Goal: Task Accomplishment & Management: Use online tool/utility

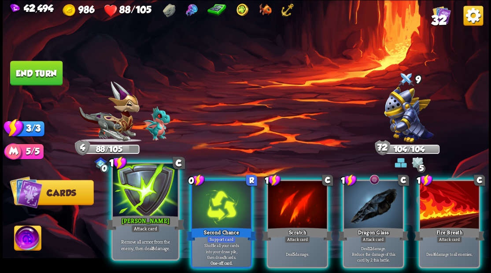
click at [136, 194] on div at bounding box center [145, 191] width 65 height 55
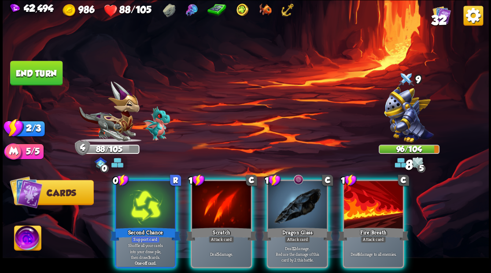
click at [299, 206] on div at bounding box center [297, 206] width 59 height 50
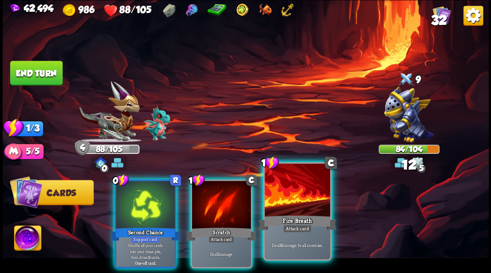
click at [295, 198] on div at bounding box center [297, 191] width 65 height 55
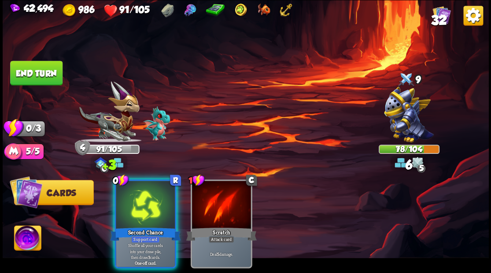
click at [139, 204] on div at bounding box center [145, 206] width 59 height 50
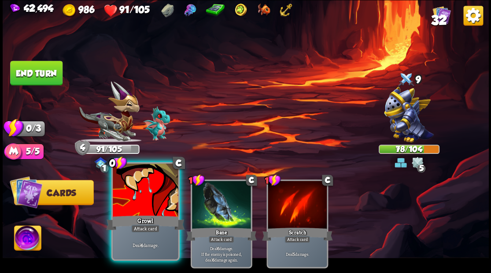
click at [140, 192] on div at bounding box center [145, 191] width 65 height 55
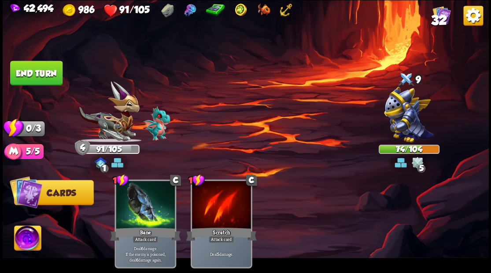
click at [40, 70] on button "End turn" at bounding box center [36, 73] width 52 height 25
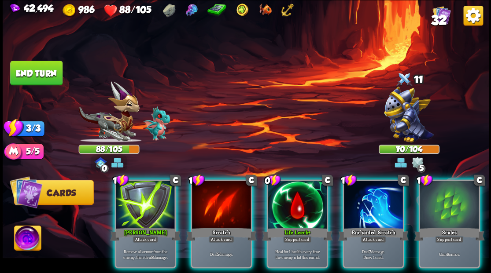
click at [288, 204] on div at bounding box center [297, 206] width 59 height 50
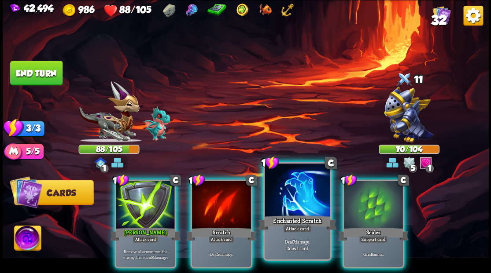
click at [287, 197] on div at bounding box center [297, 191] width 65 height 55
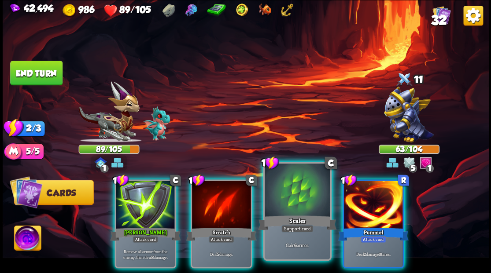
click at [301, 190] on div at bounding box center [297, 191] width 65 height 55
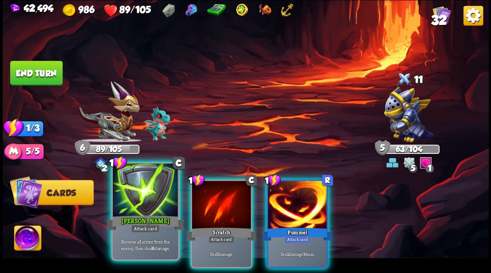
click at [147, 192] on div at bounding box center [145, 191] width 65 height 55
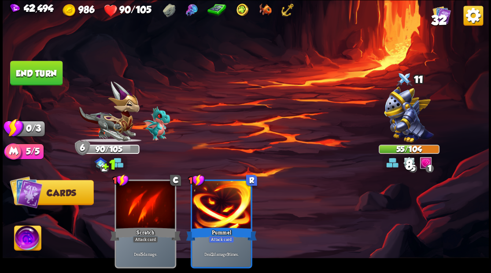
click at [45, 74] on button "End turn" at bounding box center [36, 73] width 52 height 25
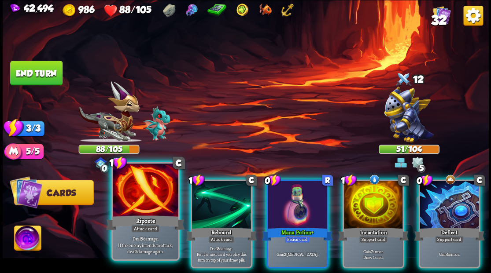
click at [139, 199] on div at bounding box center [145, 191] width 65 height 55
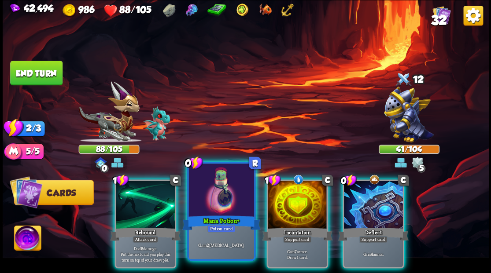
click at [215, 184] on div at bounding box center [220, 191] width 65 height 55
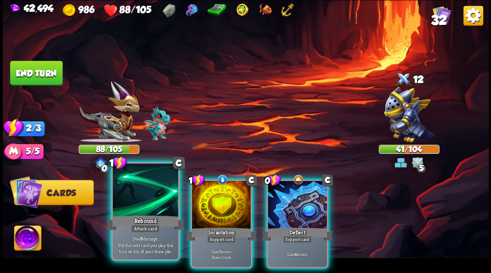
click at [161, 206] on div at bounding box center [145, 191] width 65 height 55
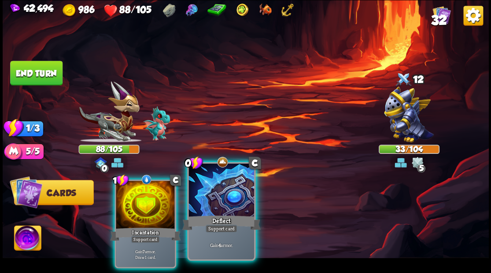
click at [210, 196] on div at bounding box center [220, 191] width 65 height 55
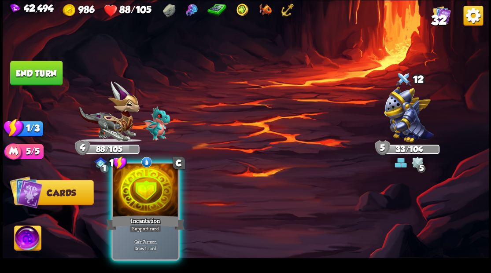
click at [134, 193] on div at bounding box center [145, 191] width 65 height 55
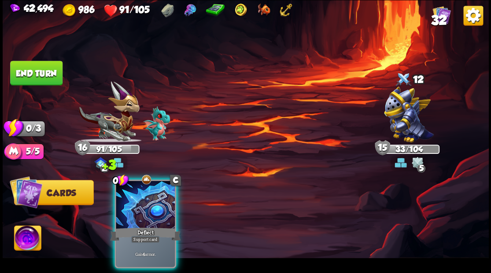
click at [143, 200] on div at bounding box center [145, 206] width 59 height 50
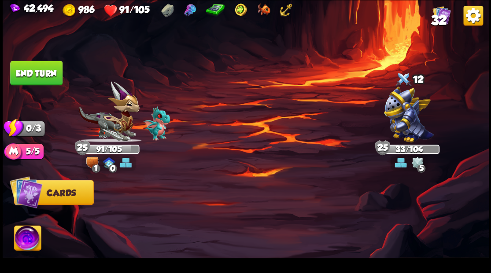
click at [39, 69] on button "End turn" at bounding box center [36, 73] width 52 height 25
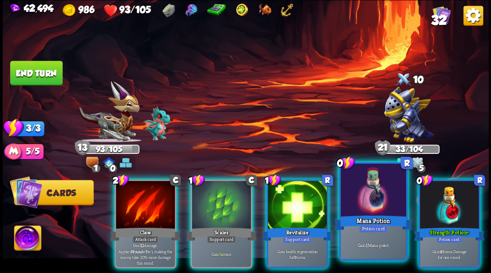
click at [361, 187] on div at bounding box center [372, 191] width 65 height 55
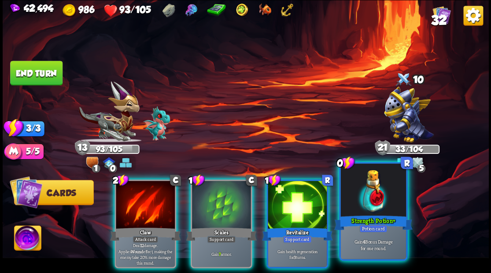
click at [361, 186] on div at bounding box center [372, 191] width 65 height 55
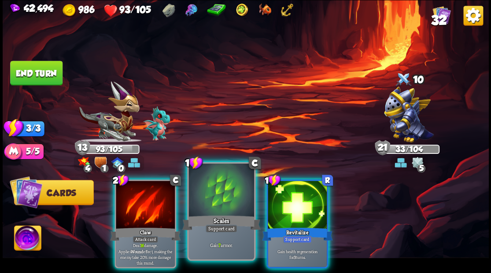
click at [228, 195] on div at bounding box center [220, 191] width 65 height 55
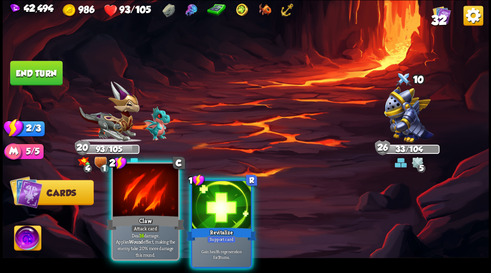
click at [154, 191] on div at bounding box center [145, 191] width 65 height 55
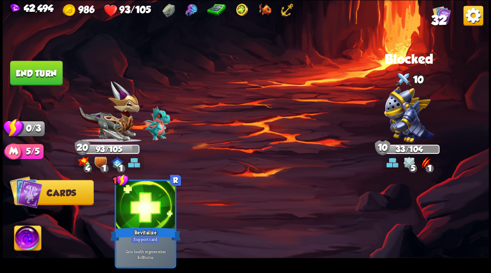
click at [44, 72] on button "End turn" at bounding box center [36, 73] width 52 height 25
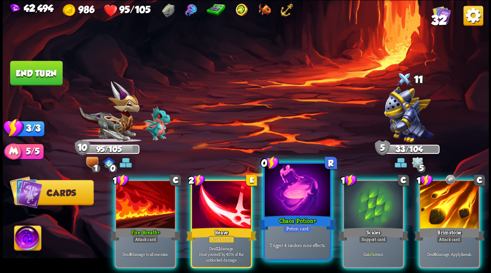
click at [299, 190] on div at bounding box center [297, 191] width 65 height 55
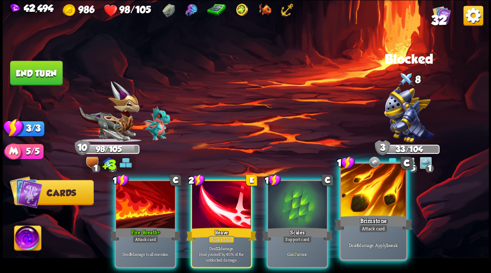
click at [373, 201] on div at bounding box center [372, 191] width 65 height 55
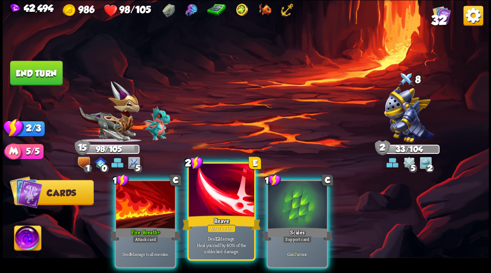
click at [222, 204] on div at bounding box center [220, 191] width 65 height 55
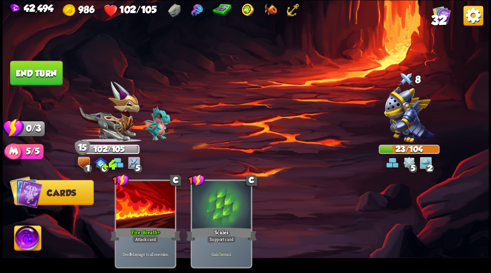
click at [35, 72] on button "End turn" at bounding box center [36, 73] width 52 height 25
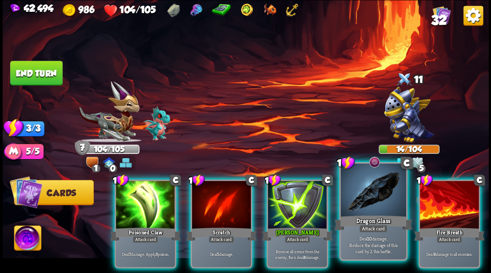
click at [378, 201] on div at bounding box center [372, 191] width 65 height 55
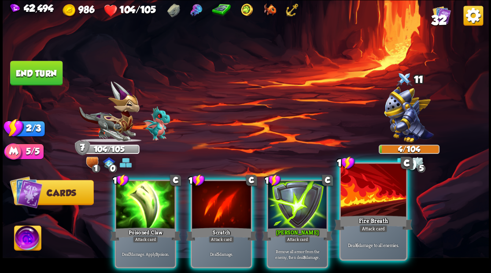
click at [371, 199] on div at bounding box center [372, 191] width 65 height 55
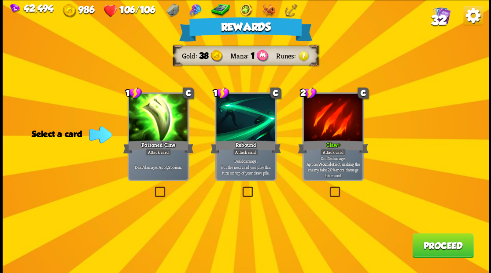
click at [455, 242] on button "Proceed" at bounding box center [442, 245] width 61 height 25
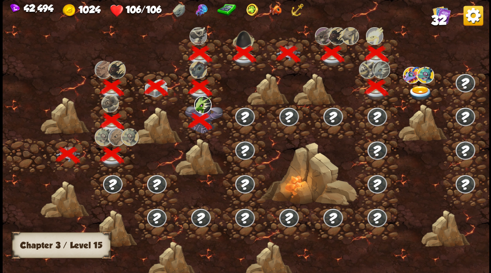
scroll to position [0, 134]
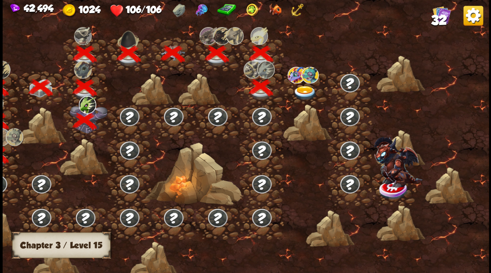
click at [301, 88] on img at bounding box center [304, 93] width 24 height 15
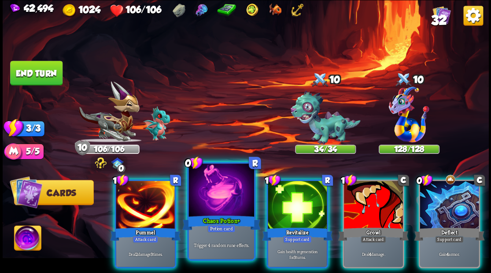
click at [226, 203] on div at bounding box center [220, 191] width 65 height 55
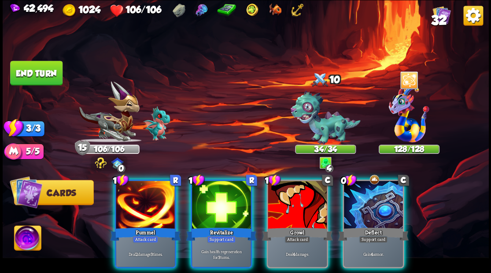
click at [26, 242] on img at bounding box center [27, 239] width 27 height 27
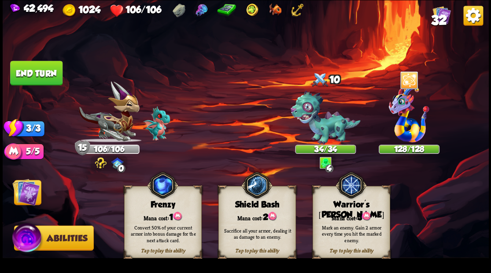
click at [347, 212] on div "Mana cost: 3" at bounding box center [350, 216] width 77 height 11
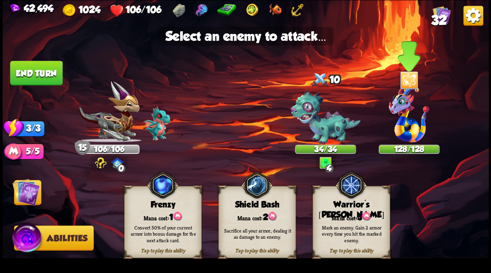
click at [401, 136] on img at bounding box center [409, 115] width 40 height 56
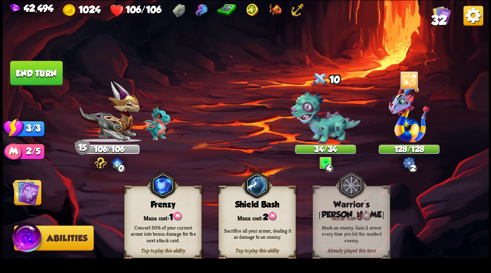
click at [23, 198] on img at bounding box center [25, 191] width 27 height 27
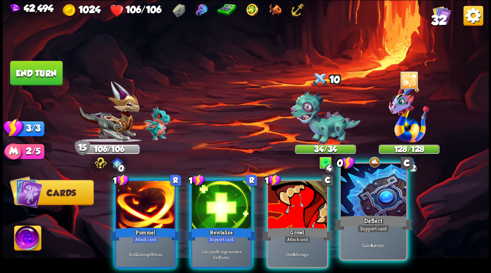
click at [378, 186] on div at bounding box center [372, 191] width 65 height 55
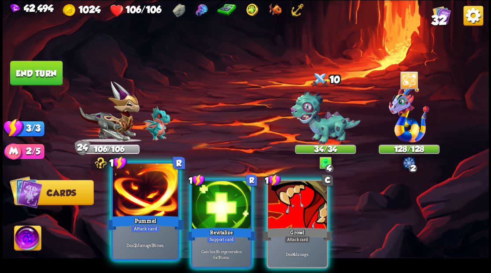
click at [125, 191] on div at bounding box center [145, 191] width 65 height 55
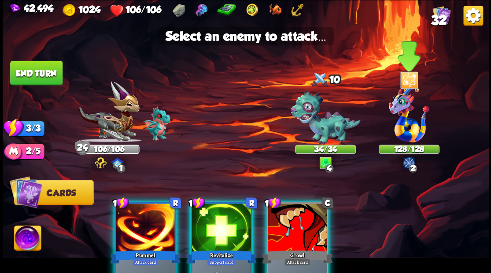
click at [403, 131] on img at bounding box center [409, 115] width 40 height 56
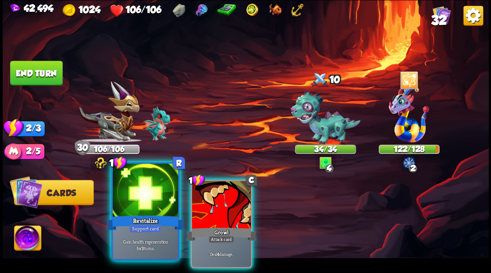
click at [142, 196] on div at bounding box center [145, 191] width 65 height 55
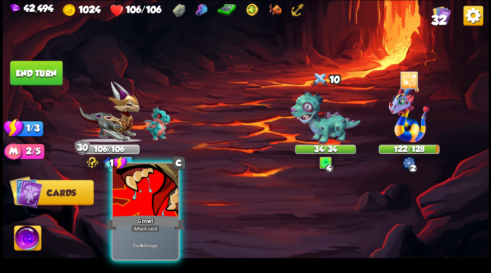
drag, startPoint x: 146, startPoint y: 196, endPoint x: 272, endPoint y: 157, distance: 132.4
click at [147, 196] on div at bounding box center [145, 191] width 65 height 55
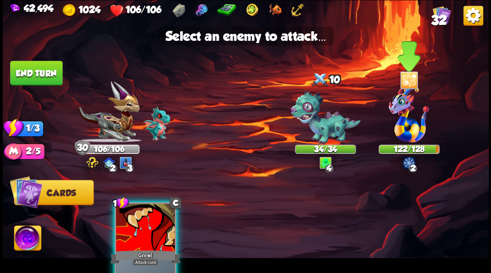
click at [401, 129] on img at bounding box center [409, 115] width 40 height 56
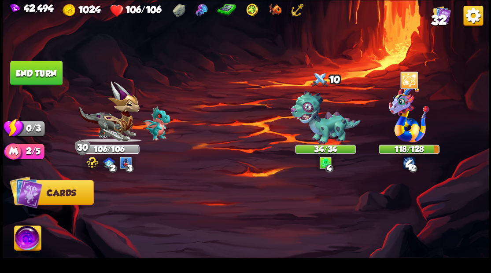
click at [34, 74] on button "End turn" at bounding box center [36, 72] width 54 height 25
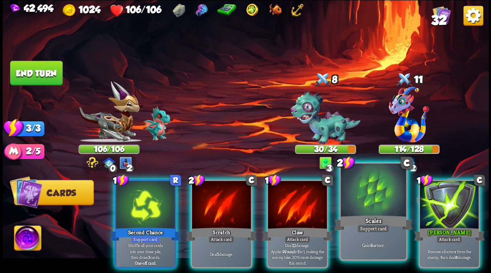
click at [375, 211] on div at bounding box center [372, 191] width 65 height 55
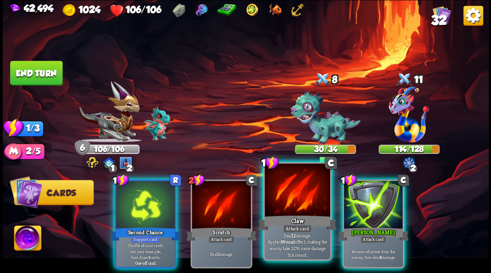
click at [282, 209] on div at bounding box center [297, 191] width 65 height 55
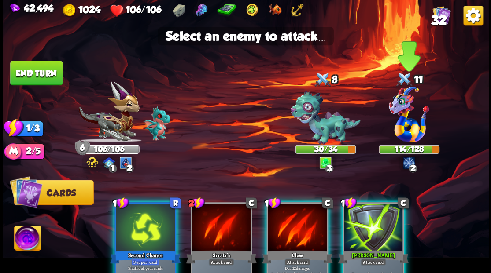
click at [408, 127] on img at bounding box center [409, 115] width 40 height 56
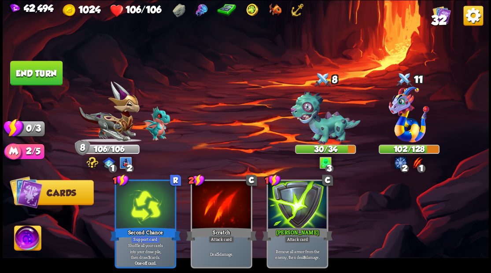
click at [28, 80] on button "End turn" at bounding box center [36, 73] width 52 height 25
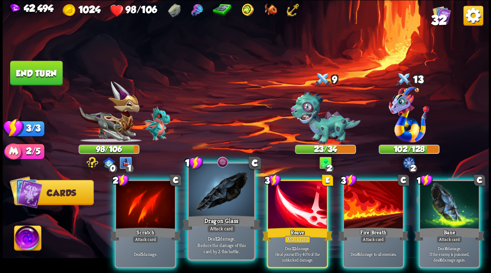
click at [221, 202] on div at bounding box center [220, 191] width 65 height 55
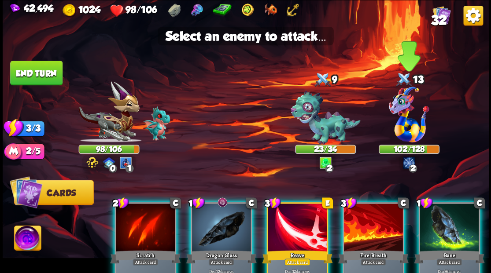
click at [406, 127] on img at bounding box center [409, 115] width 40 height 56
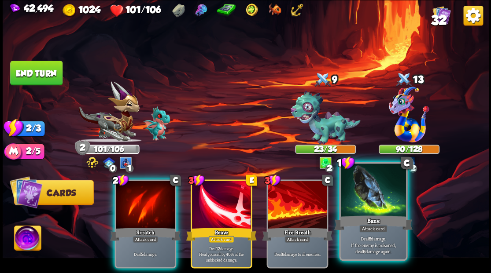
click at [373, 216] on div "Bane" at bounding box center [373, 223] width 78 height 18
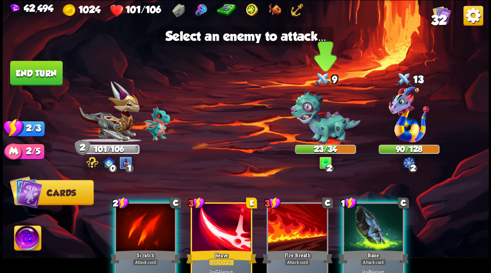
click at [323, 131] on img at bounding box center [325, 118] width 70 height 54
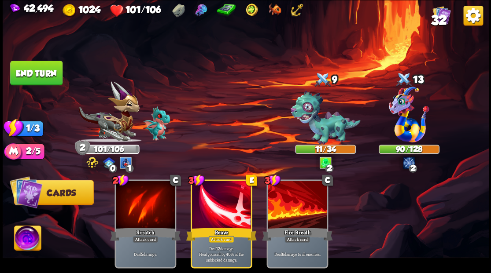
drag, startPoint x: 25, startPoint y: 71, endPoint x: 97, endPoint y: 77, distance: 72.4
click at [25, 71] on button "End turn" at bounding box center [36, 73] width 52 height 25
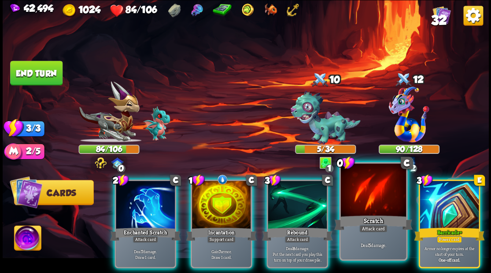
click at [369, 200] on div at bounding box center [372, 191] width 65 height 55
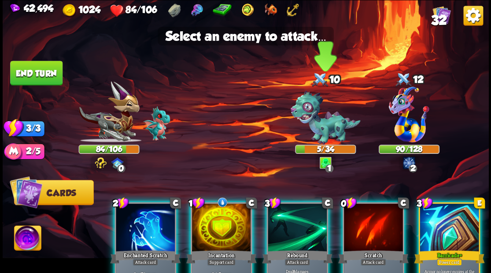
click at [320, 121] on img at bounding box center [325, 118] width 70 height 54
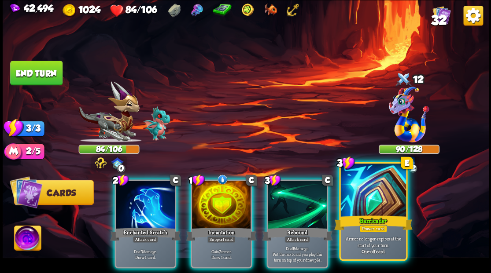
click at [371, 212] on div at bounding box center [372, 191] width 65 height 55
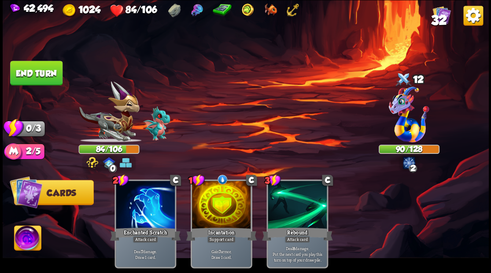
click at [26, 73] on button "End turn" at bounding box center [36, 73] width 52 height 25
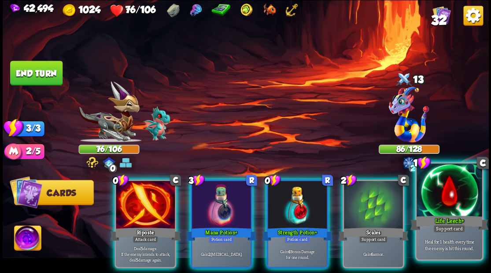
click at [457, 194] on div at bounding box center [448, 191] width 65 height 55
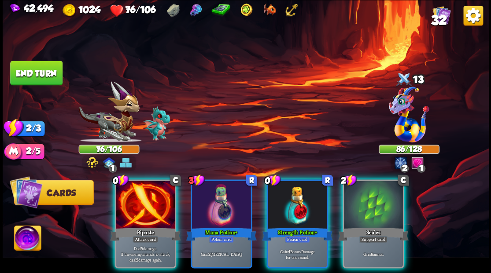
drag, startPoint x: 298, startPoint y: 213, endPoint x: 273, endPoint y: 179, distance: 41.9
click at [291, 203] on div at bounding box center [297, 206] width 59 height 50
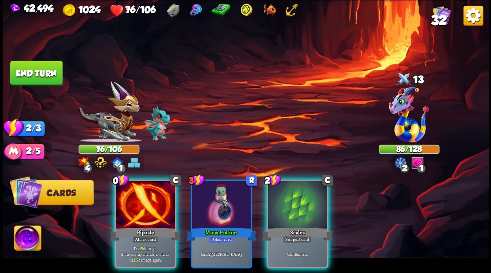
drag, startPoint x: 157, startPoint y: 195, endPoint x: 156, endPoint y: 184, distance: 10.6
click at [156, 193] on div at bounding box center [145, 206] width 59 height 50
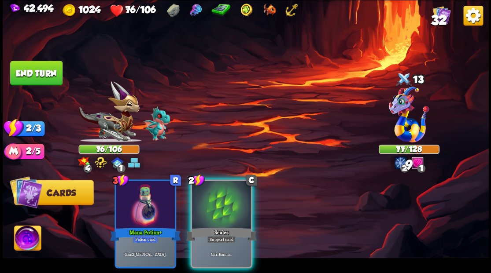
click at [221, 211] on div at bounding box center [221, 206] width 59 height 50
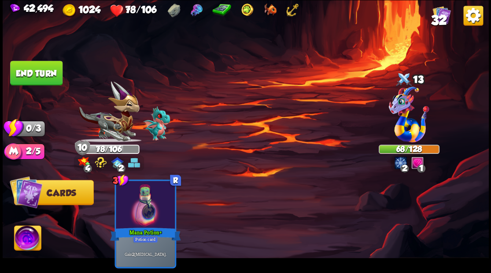
click at [34, 73] on button "End turn" at bounding box center [36, 72] width 54 height 25
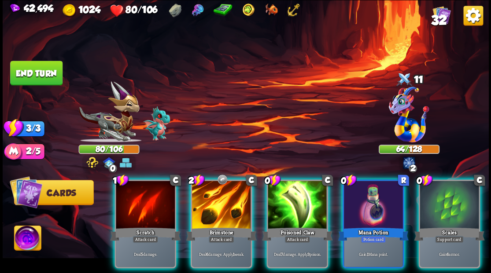
drag, startPoint x: 359, startPoint y: 201, endPoint x: 343, endPoint y: 158, distance: 46.1
click at [347, 180] on div "0 R Mana Potion Potion card Gain 1 Mana point." at bounding box center [373, 224] width 62 height 89
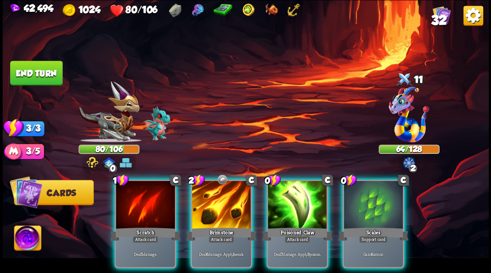
drag, startPoint x: 376, startPoint y: 204, endPoint x: 366, endPoint y: 146, distance: 59.0
click at [376, 198] on div at bounding box center [373, 206] width 59 height 50
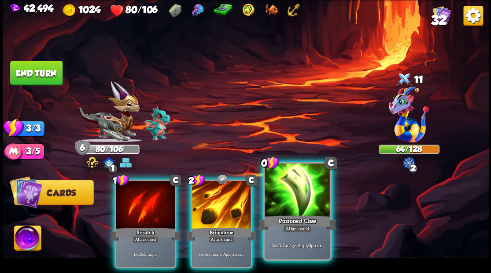
drag, startPoint x: 313, startPoint y: 204, endPoint x: 309, endPoint y: 177, distance: 27.3
click at [313, 204] on div at bounding box center [297, 191] width 65 height 55
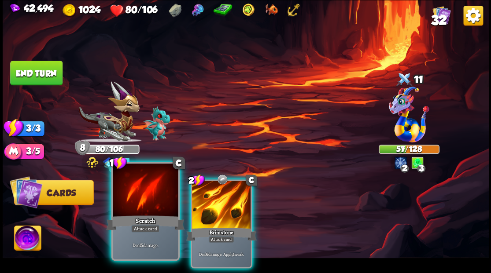
click at [125, 198] on div at bounding box center [145, 191] width 65 height 55
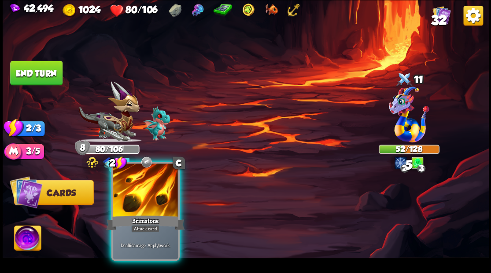
click at [125, 199] on div at bounding box center [145, 191] width 65 height 55
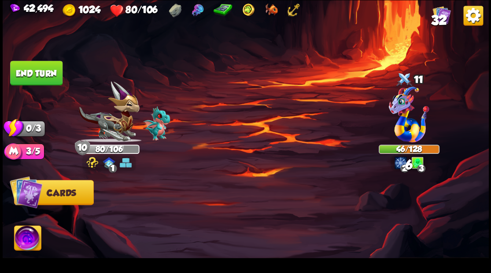
click at [50, 72] on button "End turn" at bounding box center [36, 73] width 52 height 25
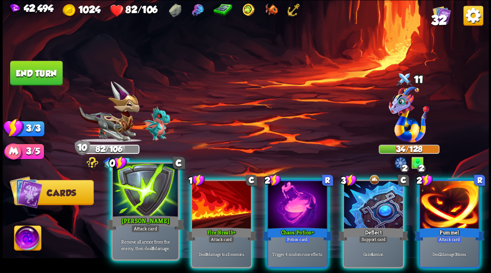
click at [137, 200] on div at bounding box center [145, 191] width 65 height 55
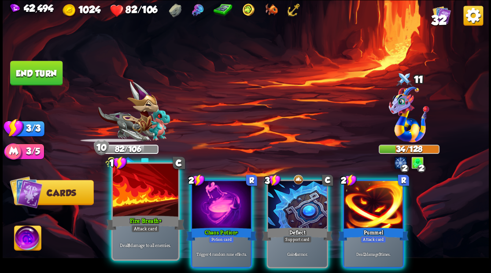
click at [137, 199] on div at bounding box center [145, 191] width 65 height 55
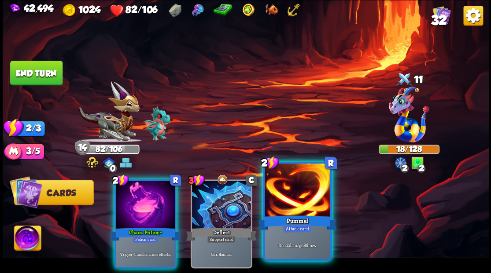
click at [290, 199] on div at bounding box center [297, 191] width 65 height 55
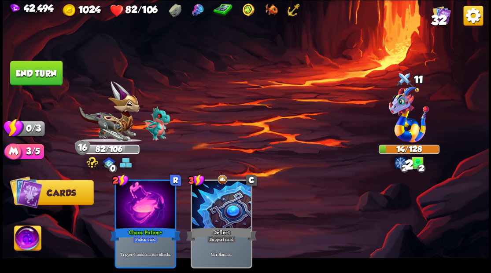
click at [39, 79] on button "End turn" at bounding box center [36, 72] width 54 height 25
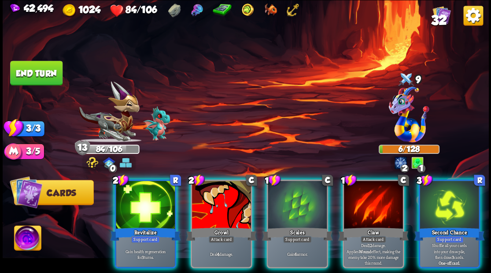
click at [357, 191] on div at bounding box center [373, 206] width 59 height 50
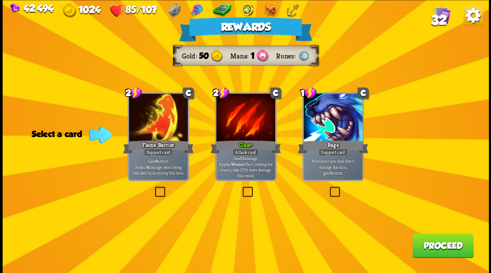
click at [439, 249] on button "Proceed" at bounding box center [442, 245] width 61 height 25
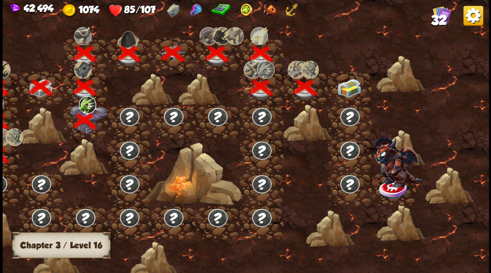
click at [432, 246] on div at bounding box center [187, 141] width 601 height 284
click at [357, 90] on img at bounding box center [349, 88] width 24 height 18
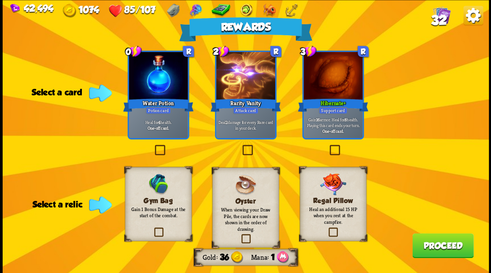
click at [153, 146] on label at bounding box center [153, 146] width 0 height 0
click at [0, 0] on input "checkbox" at bounding box center [0, 0] width 0 height 0
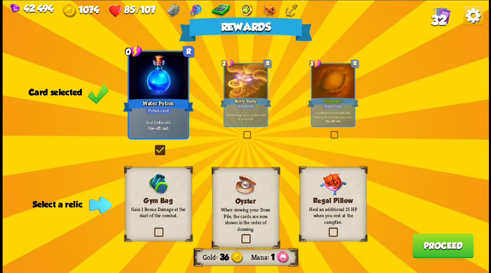
click at [327, 229] on label at bounding box center [327, 229] width 0 height 0
click at [0, 0] on input "checkbox" at bounding box center [0, 0] width 0 height 0
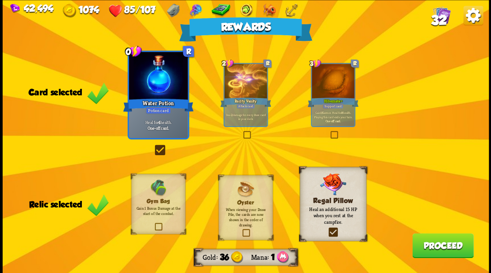
drag, startPoint x: 420, startPoint y: 252, endPoint x: 418, endPoint y: 245, distance: 7.8
click at [418, 245] on button "Proceed" at bounding box center [442, 245] width 61 height 25
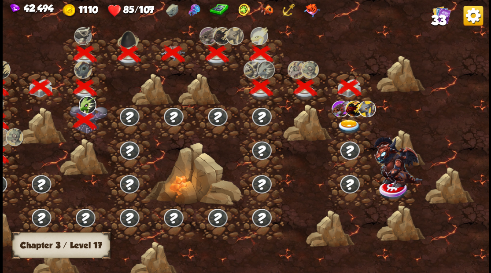
click at [346, 122] on img at bounding box center [349, 126] width 24 height 15
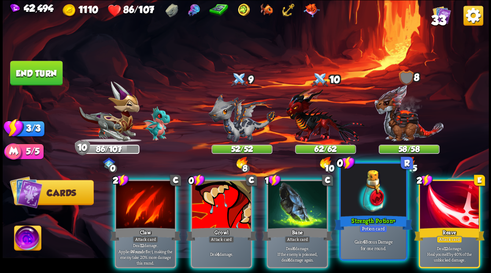
click at [364, 202] on div at bounding box center [372, 191] width 65 height 55
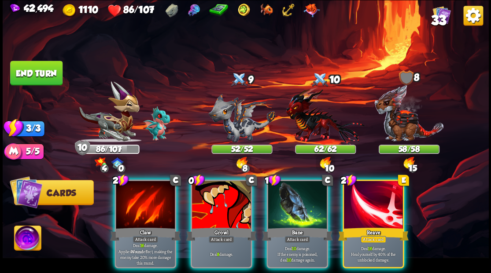
click at [29, 237] on img at bounding box center [27, 239] width 27 height 27
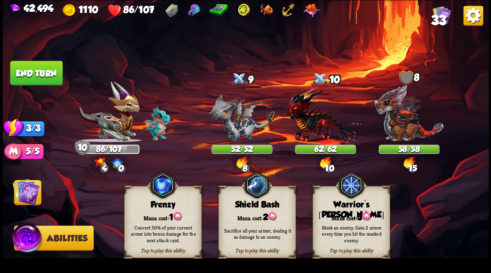
drag, startPoint x: 354, startPoint y: 216, endPoint x: 340, endPoint y: 204, distance: 18.8
click at [349, 212] on div "Mana cost: 3" at bounding box center [350, 216] width 77 height 11
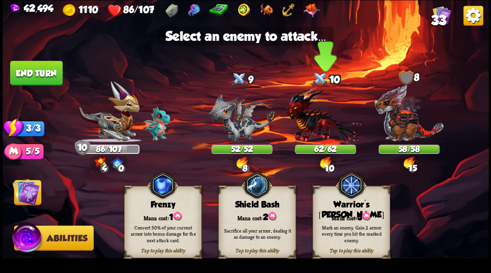
click at [305, 118] on img at bounding box center [325, 116] width 79 height 58
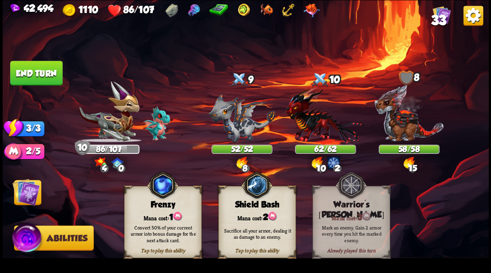
click at [21, 197] on img at bounding box center [25, 191] width 27 height 27
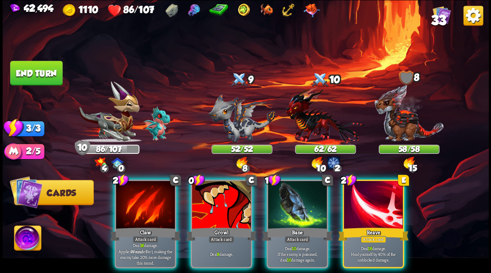
drag, startPoint x: 291, startPoint y: 206, endPoint x: 293, endPoint y: 166, distance: 40.1
click at [291, 205] on div at bounding box center [297, 206] width 59 height 50
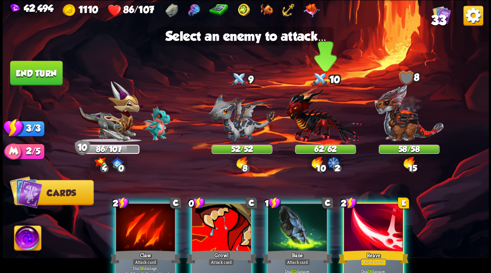
click at [303, 126] on img at bounding box center [325, 116] width 79 height 58
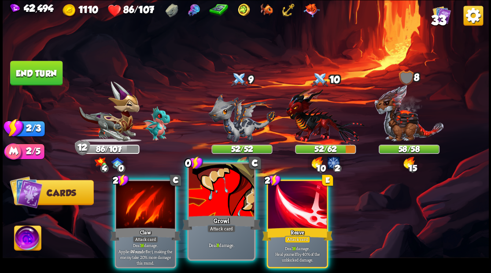
click at [217, 219] on div "Growl" at bounding box center [221, 223] width 78 height 18
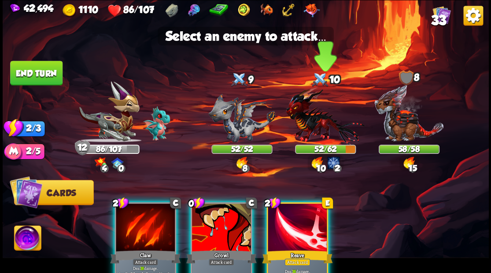
click at [312, 128] on img at bounding box center [325, 116] width 79 height 58
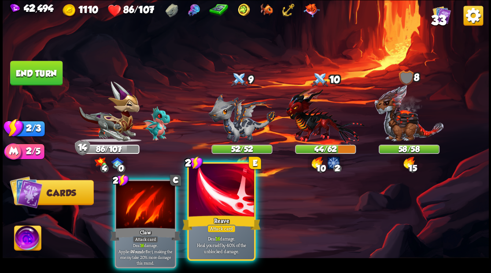
click at [225, 199] on div at bounding box center [220, 191] width 65 height 55
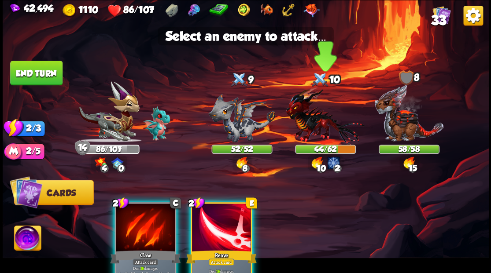
click at [309, 124] on img at bounding box center [325, 116] width 79 height 58
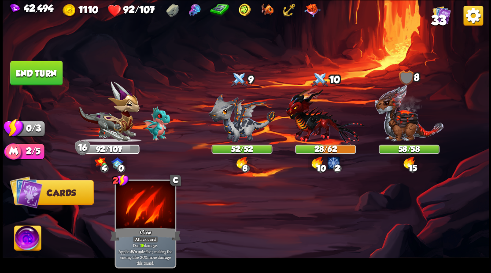
click at [37, 77] on button "End turn" at bounding box center [36, 72] width 53 height 25
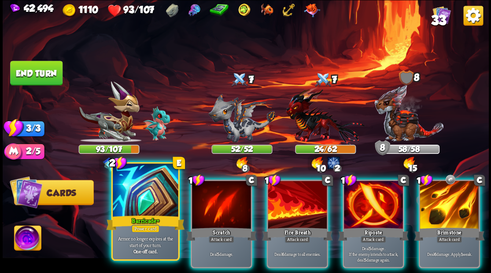
click at [123, 197] on div at bounding box center [145, 191] width 65 height 55
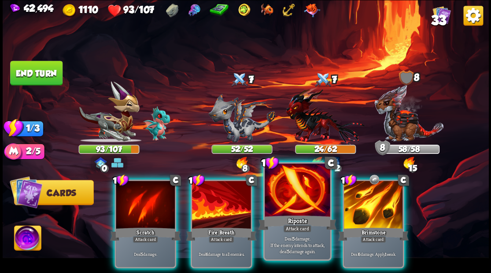
drag, startPoint x: 291, startPoint y: 209, endPoint x: 291, endPoint y: 204, distance: 4.4
click at [291, 208] on div at bounding box center [297, 191] width 65 height 55
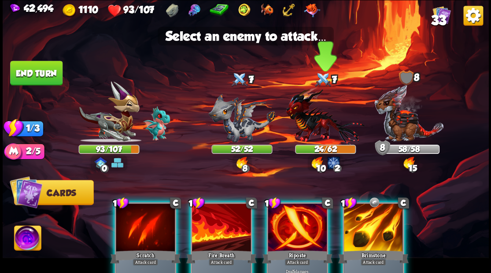
click at [314, 127] on img at bounding box center [325, 116] width 79 height 58
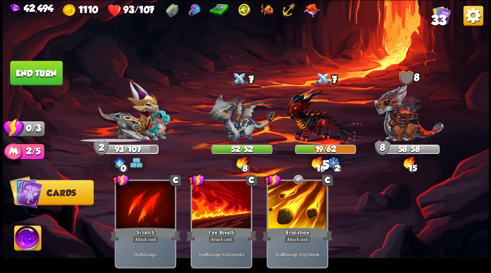
click at [21, 68] on button "End turn" at bounding box center [36, 73] width 52 height 25
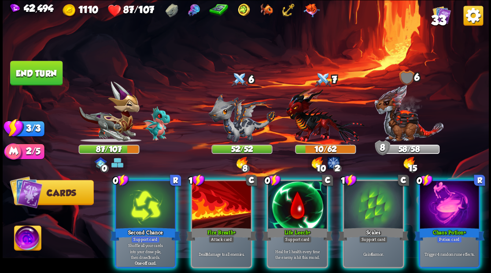
drag, startPoint x: 293, startPoint y: 208, endPoint x: 300, endPoint y: 169, distance: 38.9
click at [293, 207] on div at bounding box center [297, 206] width 59 height 50
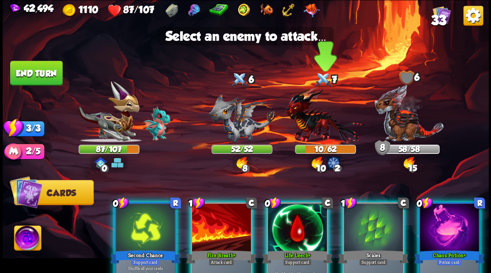
click at [300, 118] on img at bounding box center [325, 116] width 79 height 58
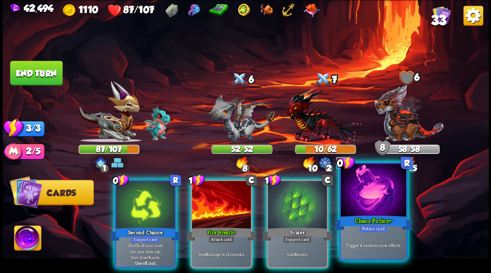
click at [382, 194] on div at bounding box center [372, 191] width 65 height 55
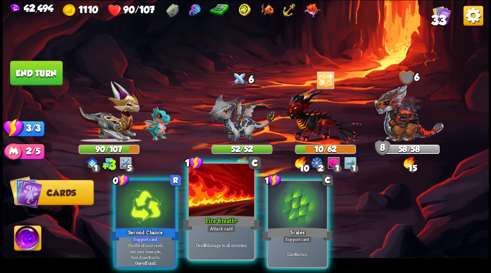
click at [216, 199] on div at bounding box center [220, 191] width 65 height 55
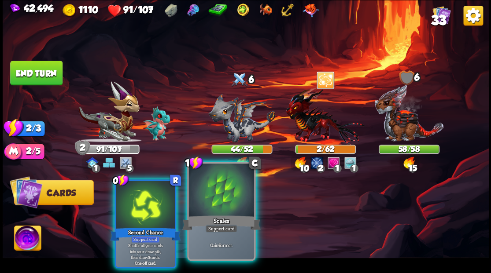
click at [215, 199] on div at bounding box center [220, 191] width 65 height 55
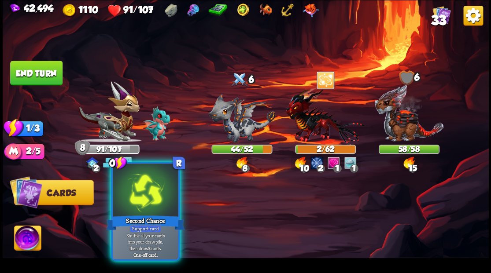
click at [143, 191] on div at bounding box center [145, 191] width 65 height 55
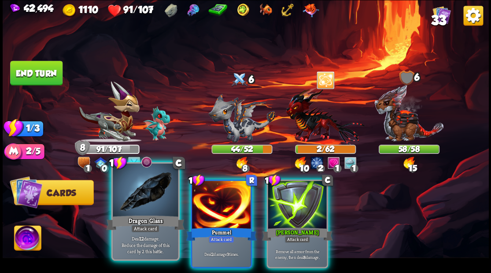
click at [149, 200] on div at bounding box center [145, 191] width 65 height 55
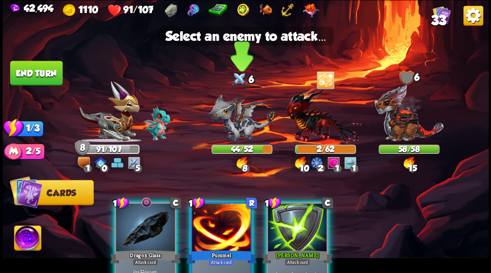
click at [238, 126] on img at bounding box center [241, 117] width 67 height 49
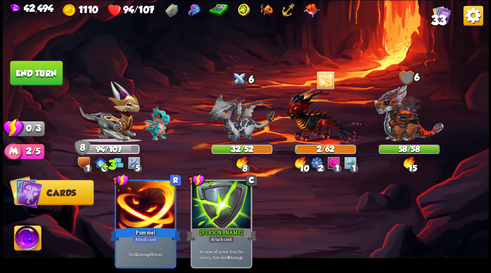
click at [47, 74] on button "End turn" at bounding box center [36, 73] width 52 height 25
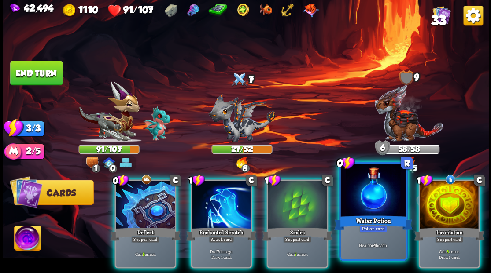
click at [366, 194] on div at bounding box center [372, 191] width 65 height 55
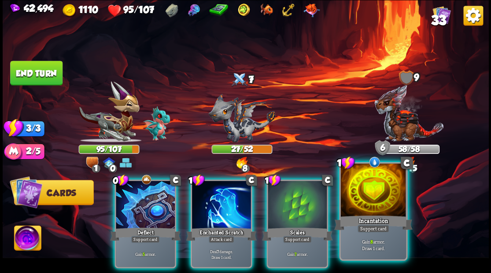
click at [369, 210] on div at bounding box center [372, 191] width 65 height 55
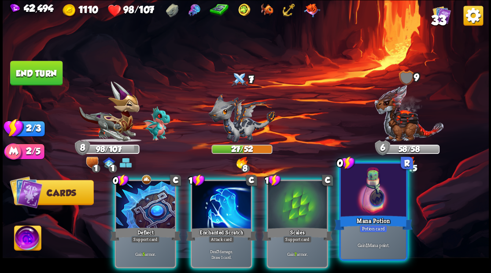
click at [366, 206] on div at bounding box center [372, 191] width 65 height 55
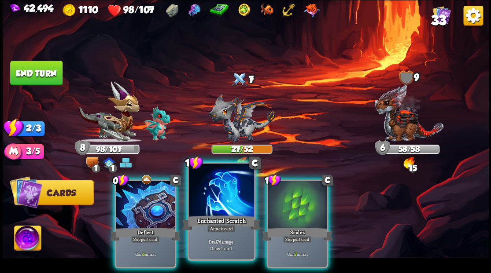
click at [220, 203] on div at bounding box center [220, 191] width 65 height 55
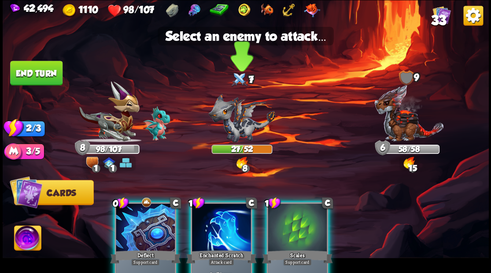
click at [244, 117] on img at bounding box center [241, 117] width 67 height 49
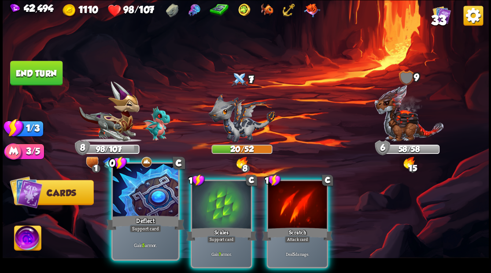
click at [141, 222] on div "Deflect" at bounding box center [145, 223] width 78 height 18
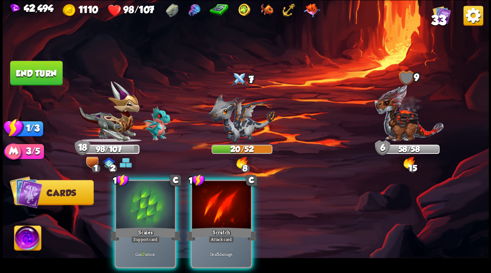
click at [141, 226] on div "Scales" at bounding box center [145, 234] width 70 height 16
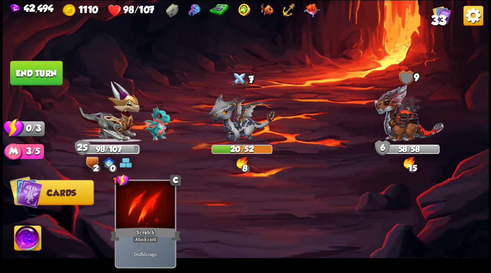
drag, startPoint x: 44, startPoint y: 69, endPoint x: 61, endPoint y: 51, distance: 24.6
click at [44, 66] on button "End turn" at bounding box center [36, 73] width 52 height 25
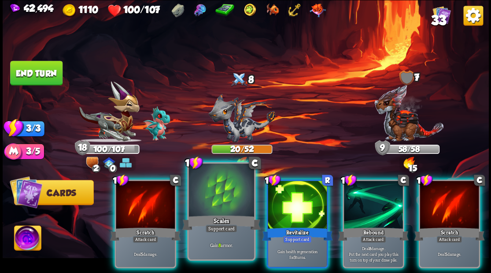
click at [220, 206] on div at bounding box center [220, 191] width 65 height 55
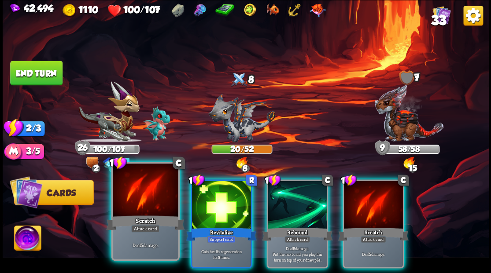
click at [139, 196] on div at bounding box center [145, 191] width 65 height 55
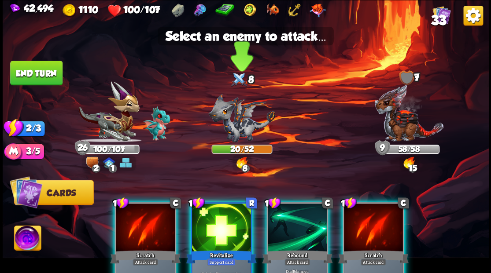
click at [233, 121] on img at bounding box center [241, 117] width 67 height 49
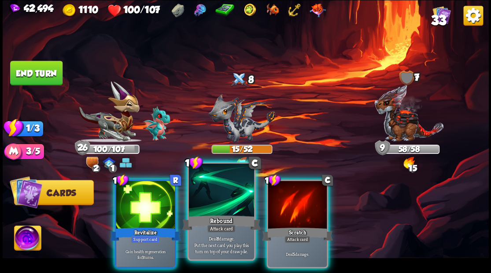
click at [231, 209] on div at bounding box center [220, 191] width 65 height 55
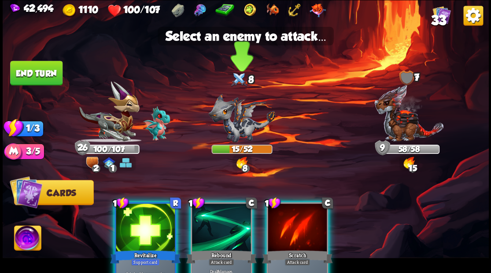
click at [235, 129] on img at bounding box center [241, 117] width 67 height 49
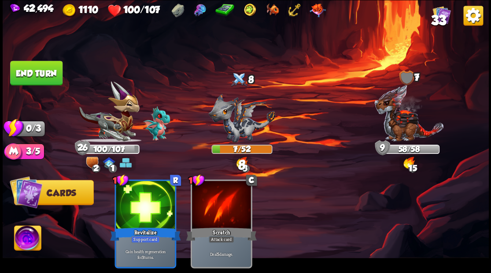
drag, startPoint x: 46, startPoint y: 78, endPoint x: 123, endPoint y: 80, distance: 77.5
click at [58, 80] on button "End turn" at bounding box center [36, 73] width 52 height 25
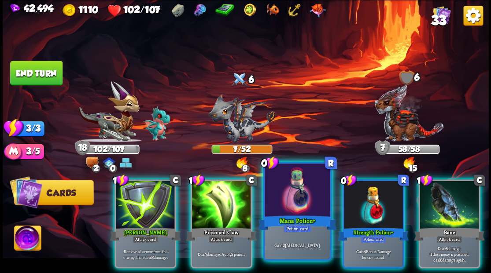
click at [301, 195] on div at bounding box center [297, 191] width 65 height 55
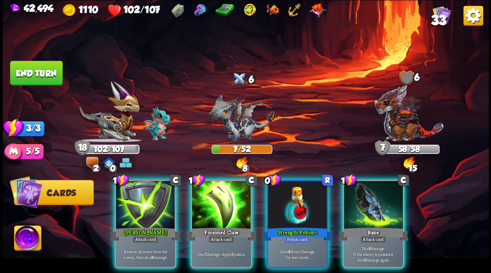
click at [283, 187] on div at bounding box center [297, 206] width 59 height 50
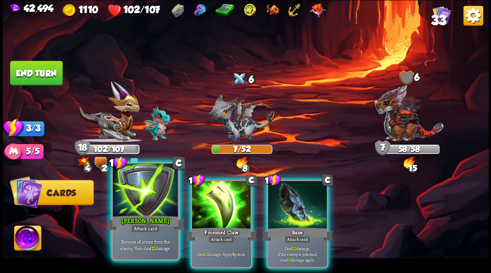
click at [147, 181] on div at bounding box center [145, 191] width 65 height 55
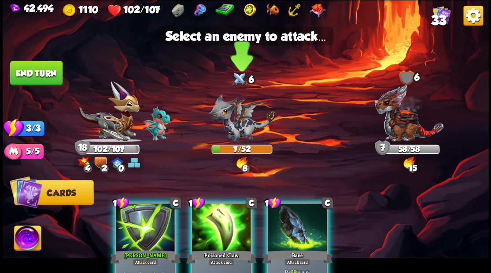
click at [247, 136] on img at bounding box center [241, 117] width 67 height 49
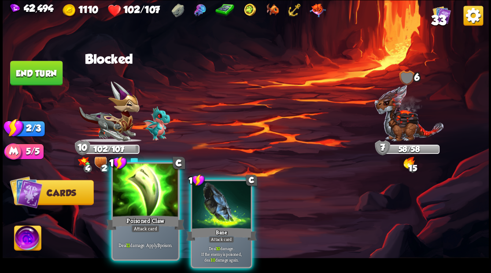
click at [142, 187] on div at bounding box center [145, 191] width 65 height 55
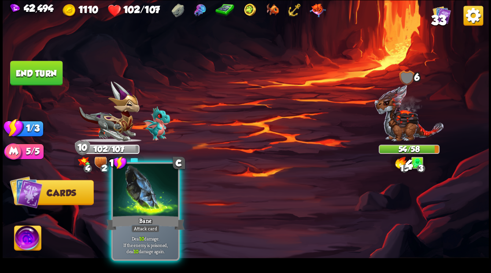
click at [153, 215] on div "Bane" at bounding box center [145, 223] width 78 height 18
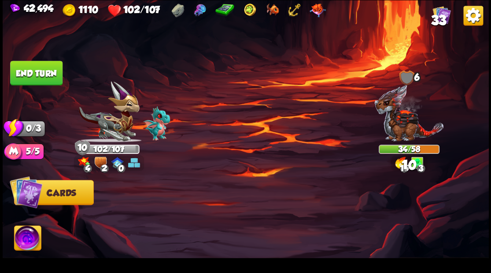
click at [18, 67] on button "End turn" at bounding box center [36, 72] width 54 height 25
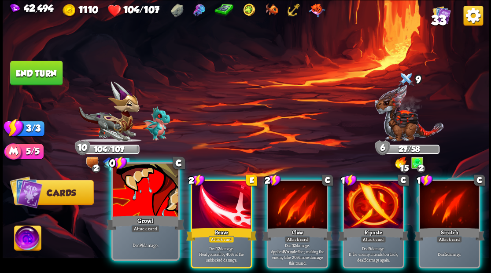
click at [136, 203] on div at bounding box center [145, 191] width 65 height 55
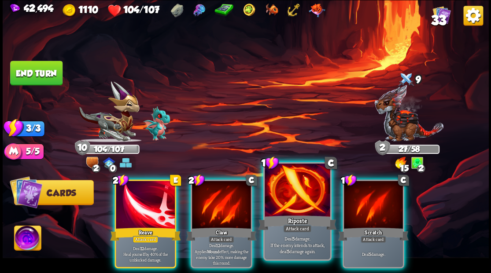
click at [295, 202] on div at bounding box center [297, 191] width 65 height 55
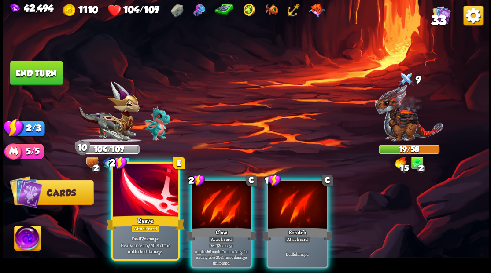
click at [141, 192] on div at bounding box center [145, 191] width 65 height 55
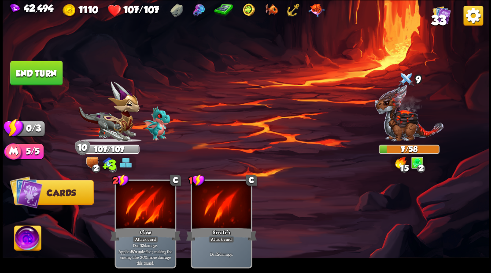
click at [33, 72] on button "End turn" at bounding box center [36, 73] width 52 height 25
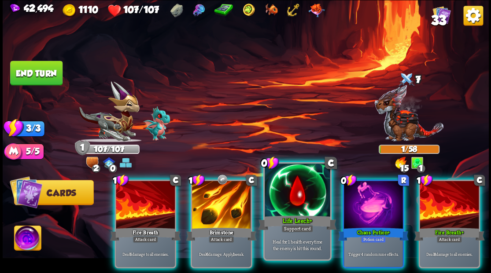
click at [281, 185] on div at bounding box center [297, 191] width 65 height 55
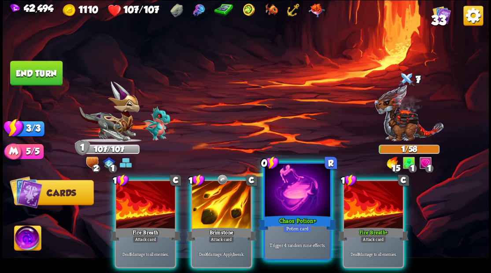
click at [285, 206] on div at bounding box center [297, 191] width 65 height 55
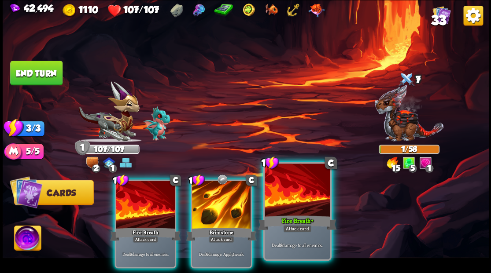
click at [284, 205] on div at bounding box center [297, 191] width 65 height 55
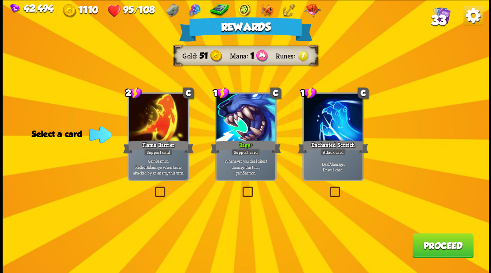
click at [441, 241] on button "Proceed" at bounding box center [442, 245] width 61 height 25
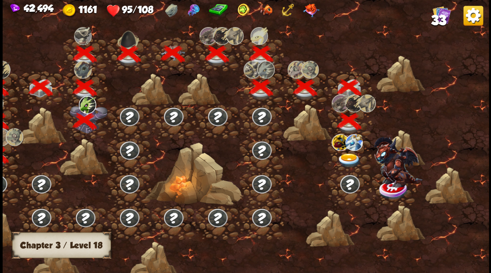
click at [346, 164] on img at bounding box center [349, 160] width 24 height 15
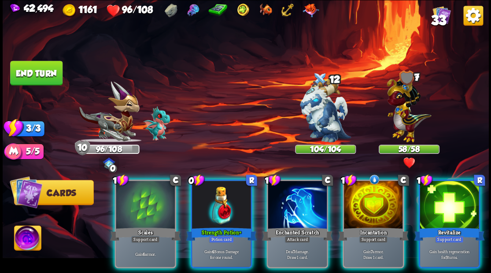
drag, startPoint x: 223, startPoint y: 199, endPoint x: 224, endPoint y: 162, distance: 37.4
click at [223, 199] on div at bounding box center [221, 206] width 59 height 50
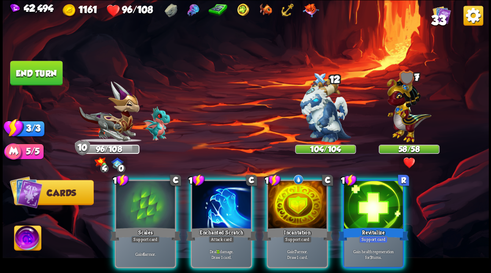
drag, startPoint x: 23, startPoint y: 239, endPoint x: 40, endPoint y: 221, distance: 24.6
click at [24, 240] on img at bounding box center [27, 239] width 27 height 27
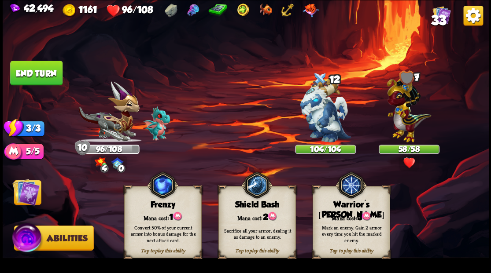
click at [343, 231] on div "Mark an enemy. Gain 2 armor every time you hit the marked enemy." at bounding box center [351, 233] width 70 height 19
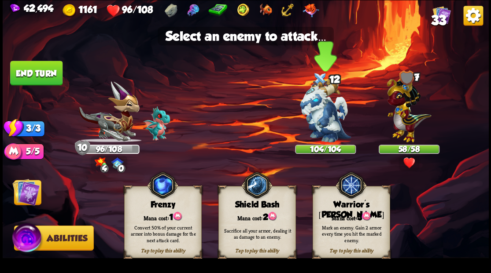
click at [326, 125] on img at bounding box center [325, 111] width 51 height 64
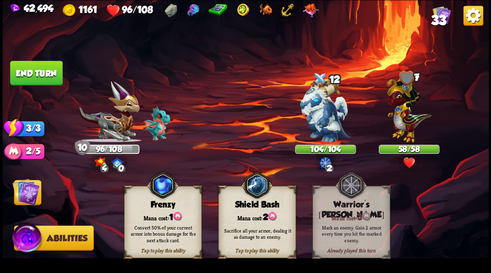
click at [24, 200] on img at bounding box center [25, 191] width 27 height 27
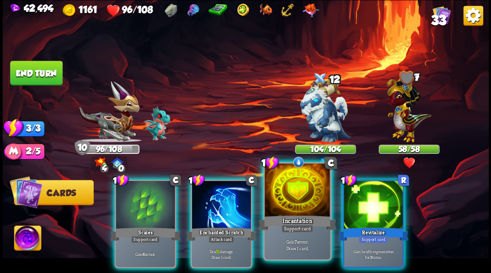
click at [299, 183] on div at bounding box center [297, 191] width 65 height 55
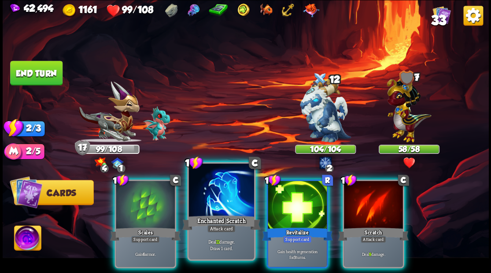
click at [224, 190] on div at bounding box center [220, 191] width 65 height 55
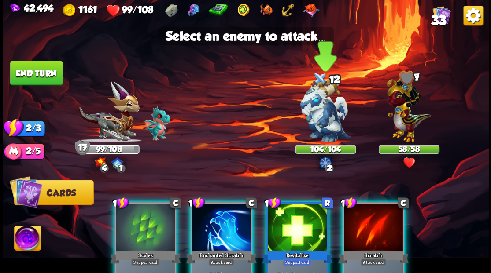
click at [328, 116] on img at bounding box center [325, 111] width 51 height 64
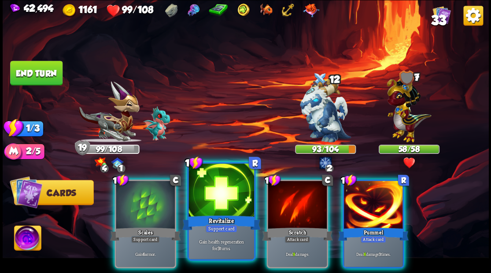
click at [222, 187] on div at bounding box center [220, 191] width 65 height 55
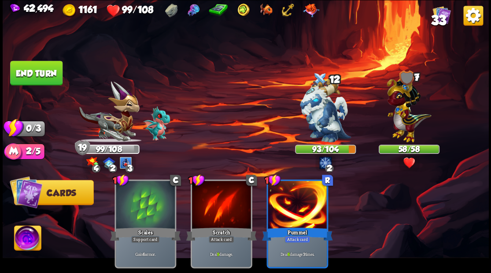
drag, startPoint x: 32, startPoint y: 70, endPoint x: 54, endPoint y: 70, distance: 22.0
click at [33, 70] on button "End turn" at bounding box center [36, 73] width 52 height 25
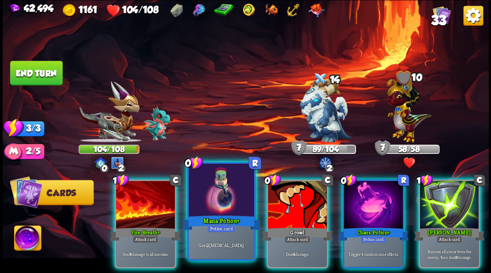
click at [221, 211] on div at bounding box center [220, 191] width 65 height 55
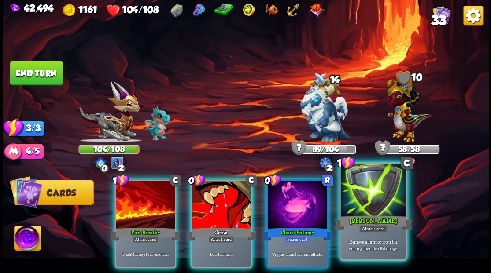
drag, startPoint x: 374, startPoint y: 202, endPoint x: 365, endPoint y: 194, distance: 11.5
click at [371, 199] on div at bounding box center [372, 191] width 65 height 55
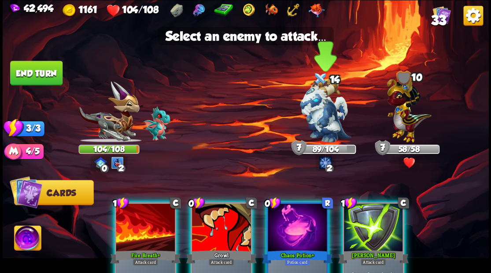
click at [324, 121] on img at bounding box center [325, 111] width 51 height 64
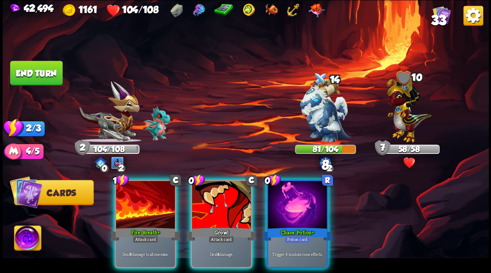
drag, startPoint x: 302, startPoint y: 207, endPoint x: 295, endPoint y: 207, distance: 7.5
click at [302, 207] on div at bounding box center [297, 206] width 59 height 50
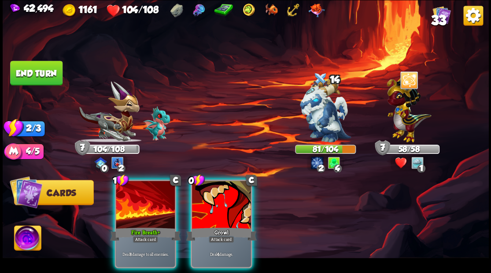
drag, startPoint x: 222, startPoint y: 199, endPoint x: 297, endPoint y: 146, distance: 91.6
click at [222, 199] on div at bounding box center [221, 206] width 59 height 50
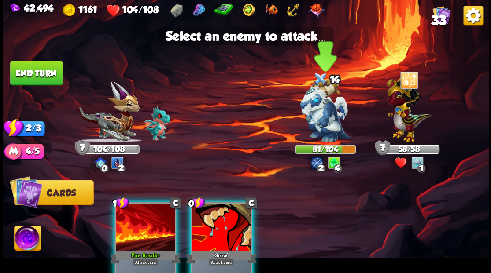
click at [326, 119] on img at bounding box center [325, 111] width 51 height 64
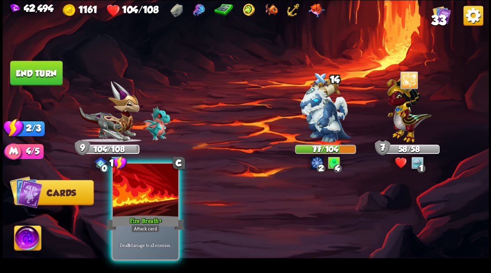
click at [151, 192] on div at bounding box center [145, 191] width 65 height 55
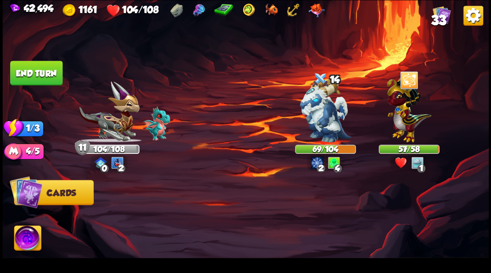
click at [45, 64] on button "End turn" at bounding box center [36, 73] width 52 height 25
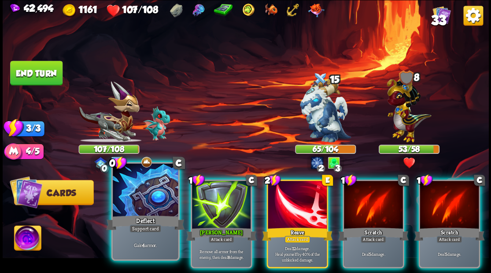
click at [136, 186] on div at bounding box center [145, 191] width 65 height 55
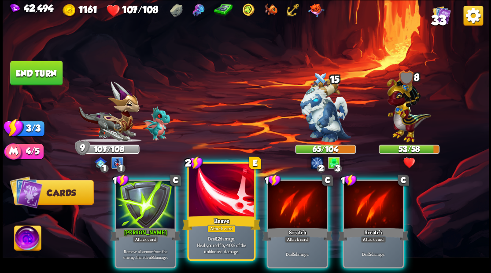
click at [224, 204] on div at bounding box center [220, 191] width 65 height 55
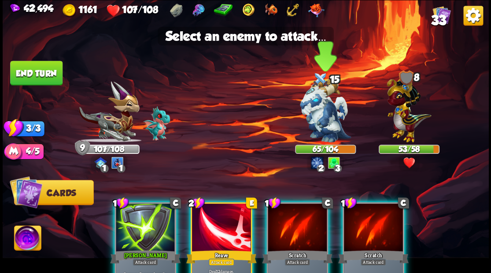
drag, startPoint x: 329, startPoint y: 115, endPoint x: 326, endPoint y: 118, distance: 4.7
click at [329, 114] on img at bounding box center [325, 111] width 51 height 64
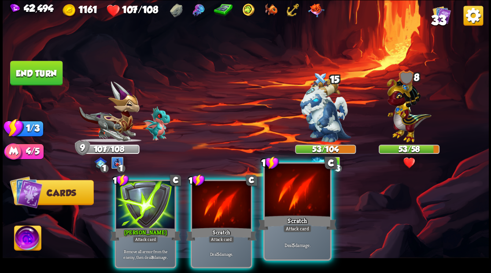
click at [291, 203] on div at bounding box center [297, 191] width 65 height 55
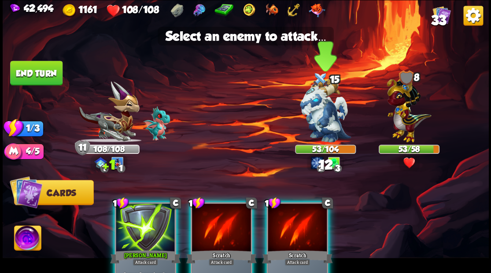
click at [323, 115] on img at bounding box center [325, 111] width 51 height 64
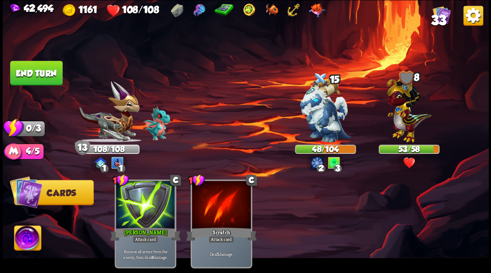
click at [37, 71] on button "End turn" at bounding box center [36, 73] width 52 height 25
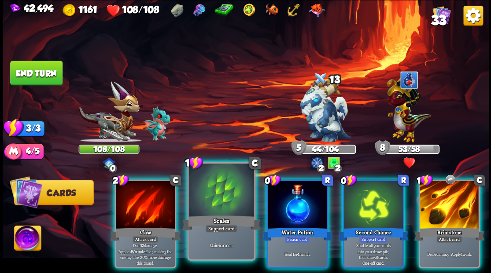
drag, startPoint x: 211, startPoint y: 204, endPoint x: 202, endPoint y: 200, distance: 9.8
click at [211, 204] on div at bounding box center [220, 191] width 65 height 55
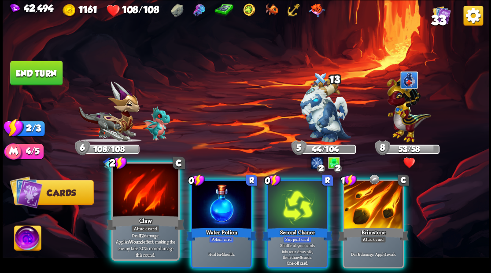
click at [136, 200] on div at bounding box center [145, 191] width 65 height 55
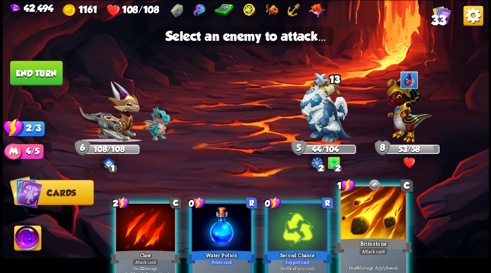
drag, startPoint x: 374, startPoint y: 222, endPoint x: 377, endPoint y: 210, distance: 12.2
click at [377, 212] on div at bounding box center [372, 213] width 65 height 55
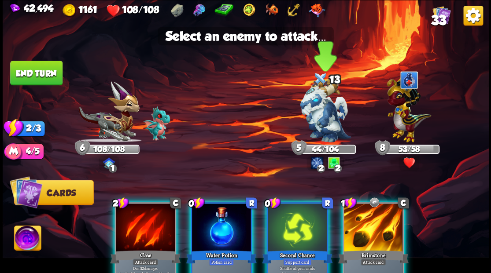
click at [324, 123] on img at bounding box center [325, 111] width 51 height 64
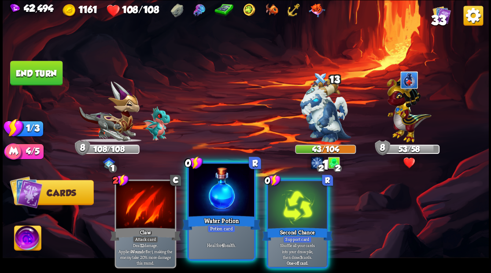
click at [228, 184] on div at bounding box center [220, 191] width 65 height 55
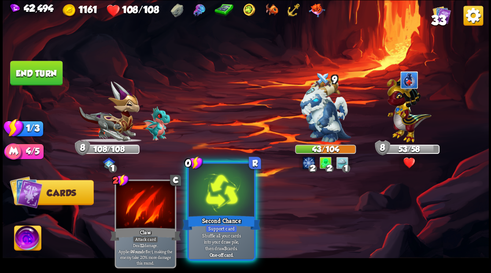
drag, startPoint x: 213, startPoint y: 175, endPoint x: 209, endPoint y: 172, distance: 4.7
click at [209, 172] on div at bounding box center [220, 191] width 65 height 55
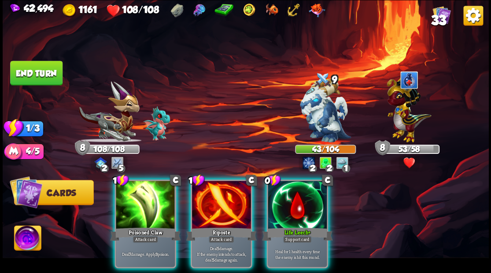
drag, startPoint x: 293, startPoint y: 187, endPoint x: 302, endPoint y: 157, distance: 31.3
click at [293, 185] on div at bounding box center [297, 206] width 59 height 50
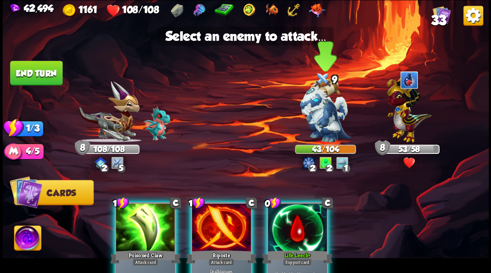
click at [315, 116] on img at bounding box center [325, 111] width 51 height 64
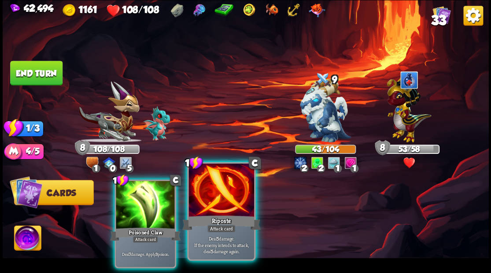
drag, startPoint x: 219, startPoint y: 202, endPoint x: 239, endPoint y: 177, distance: 31.9
click at [220, 199] on div at bounding box center [220, 191] width 65 height 55
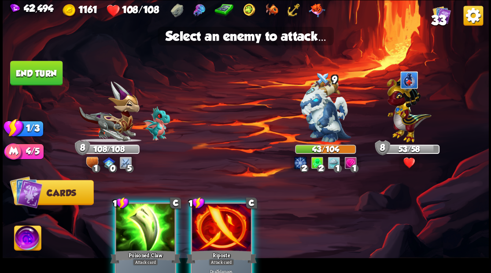
click at [238, 229] on div at bounding box center [221, 229] width 59 height 50
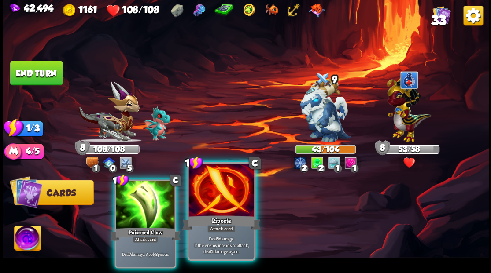
click at [252, 183] on div at bounding box center [220, 191] width 65 height 55
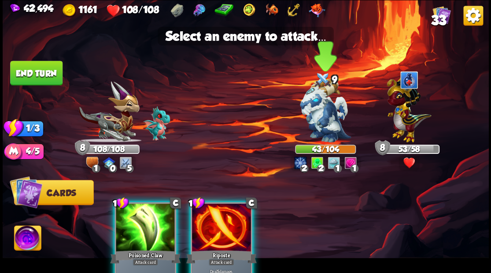
click at [323, 113] on img at bounding box center [325, 111] width 51 height 64
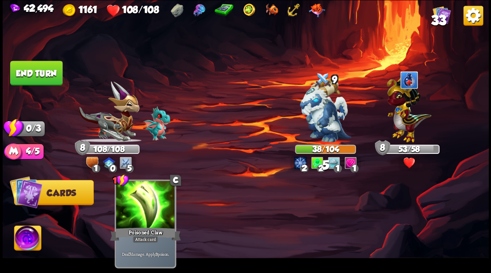
click at [28, 65] on button "End turn" at bounding box center [36, 73] width 52 height 25
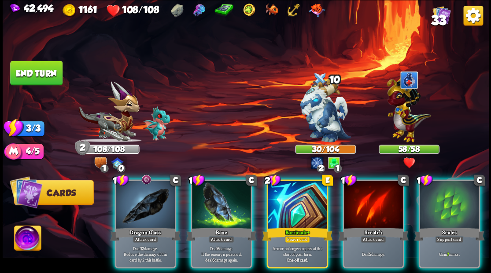
click at [289, 191] on div at bounding box center [297, 206] width 59 height 50
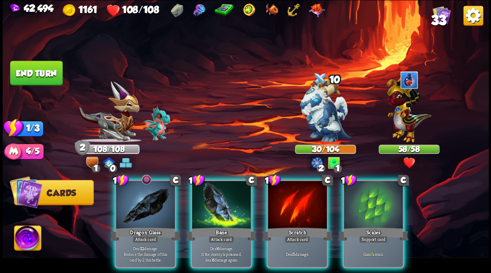
click at [371, 197] on div at bounding box center [373, 206] width 59 height 50
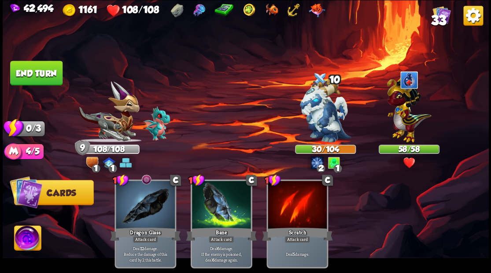
click at [55, 76] on button "End turn" at bounding box center [36, 73] width 52 height 25
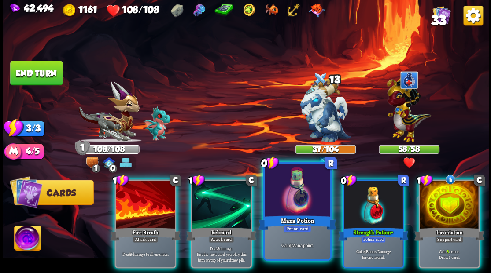
click at [298, 202] on div at bounding box center [297, 191] width 65 height 55
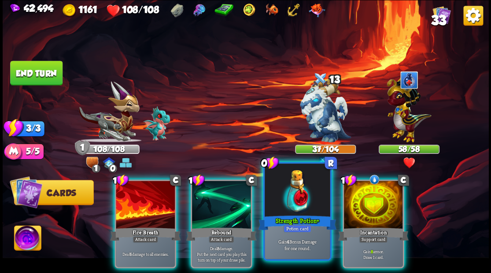
click at [298, 201] on div at bounding box center [297, 191] width 65 height 55
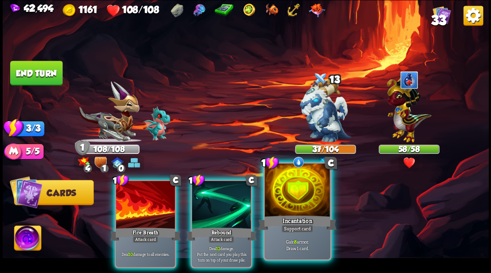
click at [298, 201] on div at bounding box center [297, 191] width 65 height 55
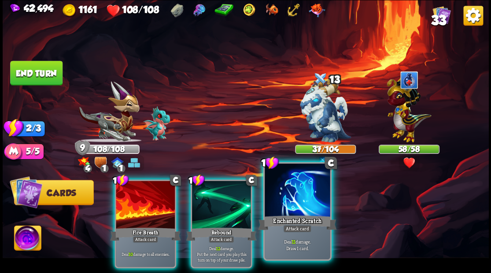
drag, startPoint x: 304, startPoint y: 210, endPoint x: 304, endPoint y: 202, distance: 8.4
click at [304, 209] on div at bounding box center [297, 191] width 65 height 55
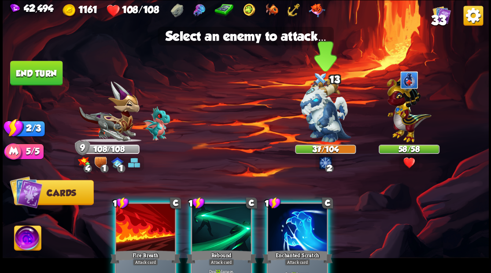
click at [314, 114] on img at bounding box center [325, 111] width 51 height 64
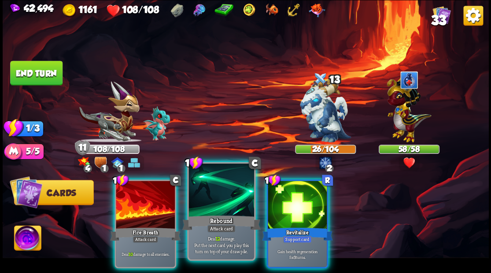
click at [224, 187] on div at bounding box center [220, 191] width 65 height 55
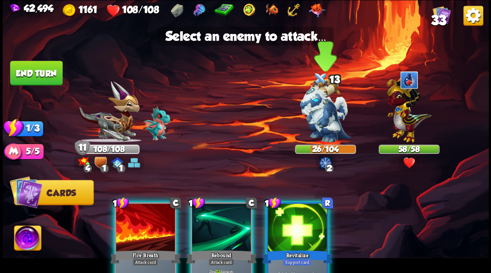
click at [318, 116] on img at bounding box center [325, 111] width 51 height 64
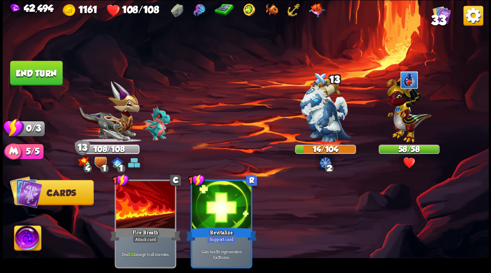
click at [32, 76] on button "End turn" at bounding box center [36, 73] width 52 height 25
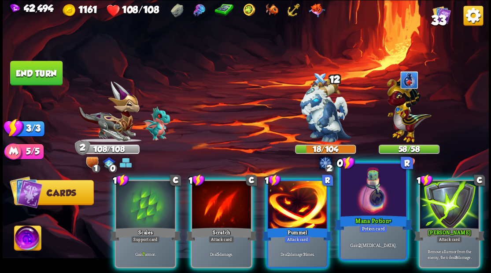
click at [371, 205] on div at bounding box center [372, 191] width 65 height 55
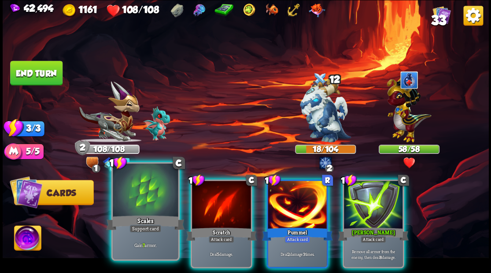
click at [133, 198] on div at bounding box center [145, 191] width 65 height 55
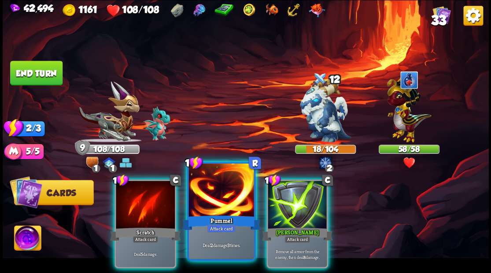
click at [206, 200] on div at bounding box center [220, 191] width 65 height 55
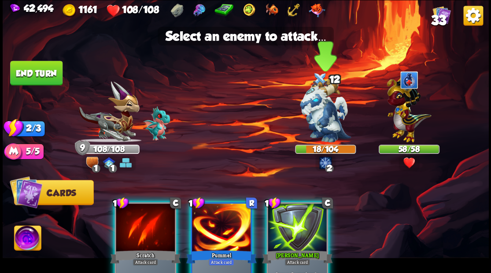
click at [331, 110] on img at bounding box center [325, 111] width 51 height 64
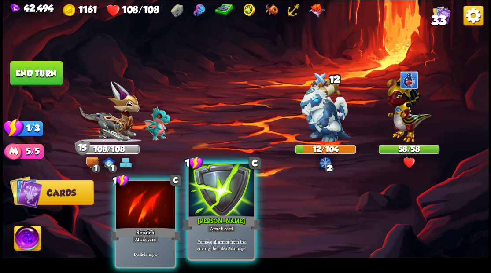
click at [224, 198] on div at bounding box center [220, 191] width 65 height 55
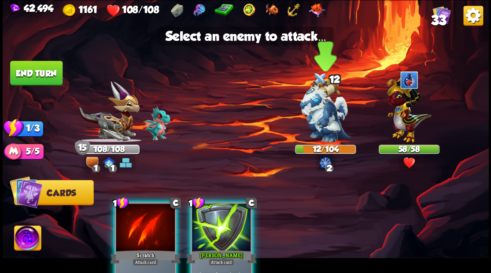
click at [327, 115] on img at bounding box center [325, 111] width 51 height 64
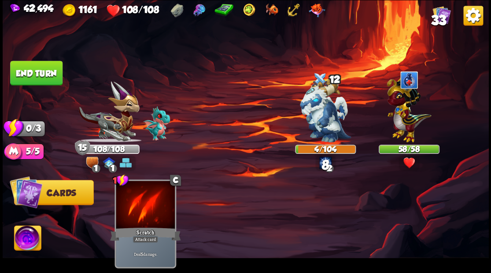
click at [26, 83] on button "End turn" at bounding box center [36, 72] width 53 height 25
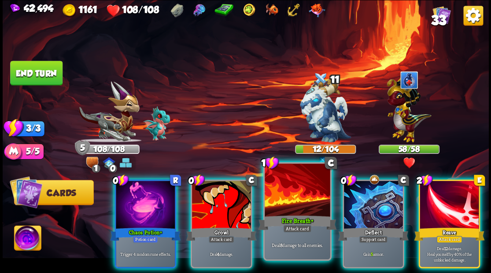
drag, startPoint x: 378, startPoint y: 205, endPoint x: 301, endPoint y: 202, distance: 77.5
click at [378, 206] on div at bounding box center [373, 206] width 59 height 50
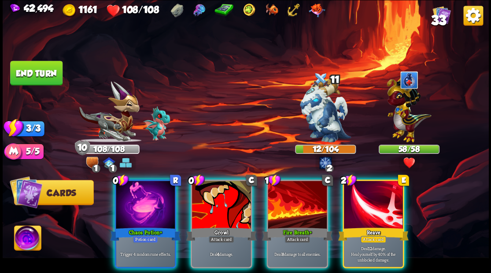
click at [150, 202] on div at bounding box center [145, 206] width 59 height 50
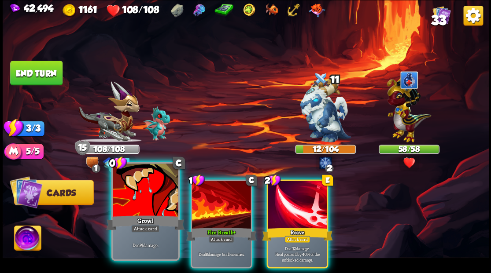
drag, startPoint x: 218, startPoint y: 199, endPoint x: 165, endPoint y: 205, distance: 53.6
click at [218, 199] on div at bounding box center [221, 206] width 59 height 50
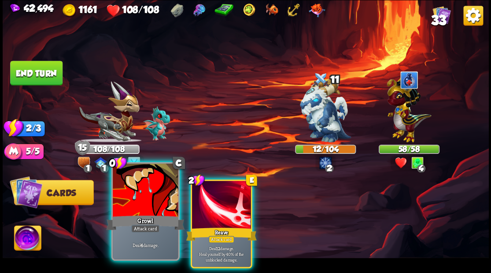
click at [158, 203] on div at bounding box center [145, 191] width 65 height 55
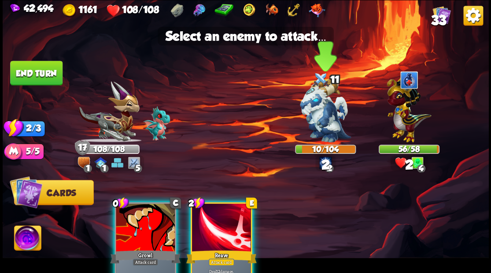
click at [325, 124] on img at bounding box center [325, 111] width 51 height 64
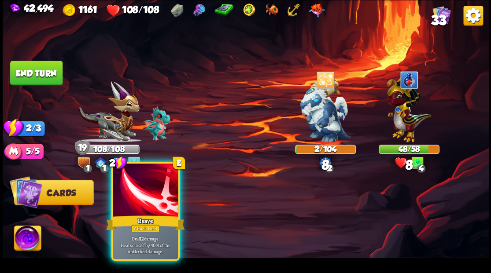
click at [156, 188] on div at bounding box center [145, 191] width 65 height 55
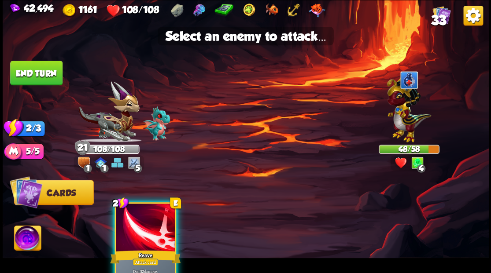
click at [151, 226] on div at bounding box center [145, 229] width 59 height 50
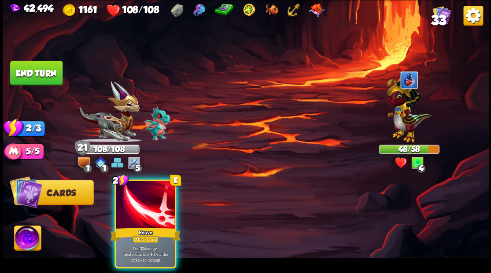
drag, startPoint x: 146, startPoint y: 213, endPoint x: 144, endPoint y: 208, distance: 4.6
click at [145, 210] on div at bounding box center [145, 206] width 59 height 50
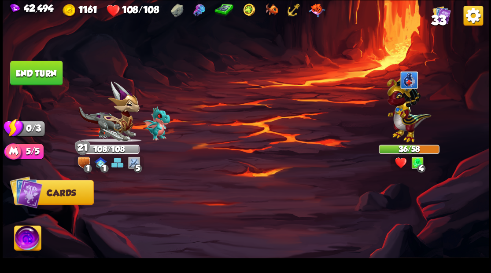
drag, startPoint x: 42, startPoint y: 70, endPoint x: 96, endPoint y: 92, distance: 57.9
click at [42, 70] on button "End turn" at bounding box center [36, 72] width 54 height 25
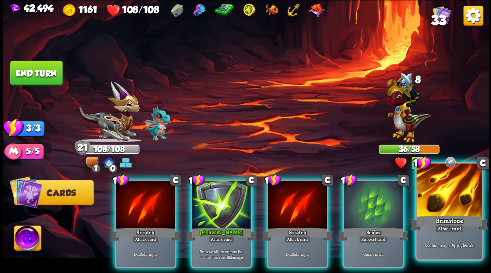
click at [439, 203] on div at bounding box center [448, 191] width 65 height 55
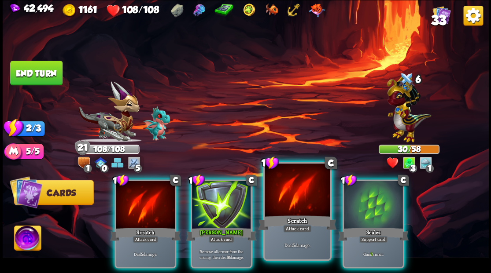
drag, startPoint x: 299, startPoint y: 200, endPoint x: 282, endPoint y: 204, distance: 18.1
click at [297, 201] on div at bounding box center [297, 191] width 65 height 55
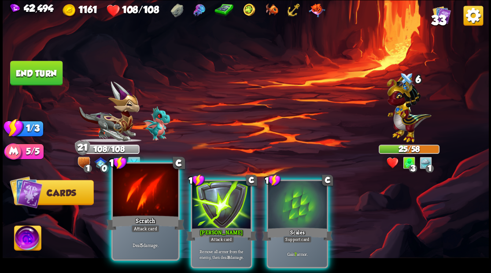
click at [148, 197] on div at bounding box center [145, 191] width 65 height 55
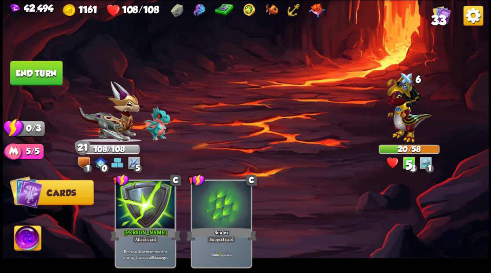
click at [42, 70] on button "End turn" at bounding box center [36, 73] width 52 height 25
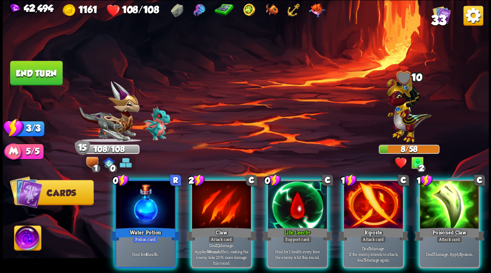
drag, startPoint x: 361, startPoint y: 202, endPoint x: 347, endPoint y: 184, distance: 22.8
click at [361, 201] on div at bounding box center [373, 206] width 59 height 50
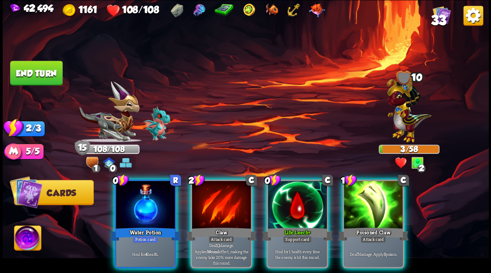
drag, startPoint x: 364, startPoint y: 199, endPoint x: 335, endPoint y: 167, distance: 43.0
click at [364, 198] on div at bounding box center [373, 206] width 59 height 50
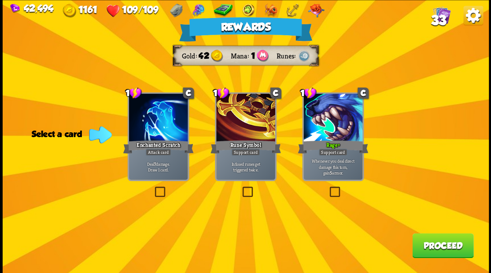
click at [437, 251] on button "Proceed" at bounding box center [442, 245] width 61 height 25
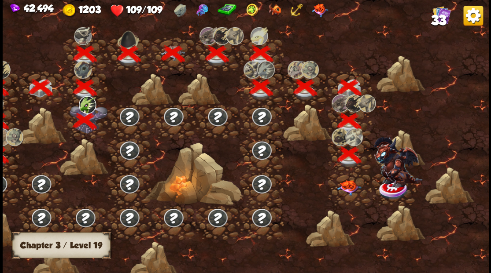
click at [346, 189] on img at bounding box center [349, 187] width 24 height 15
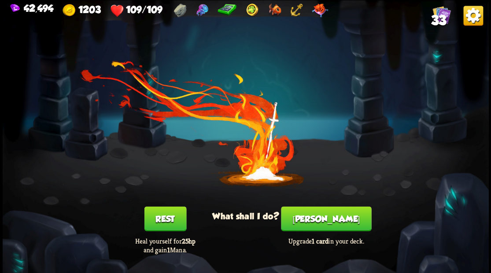
click at [325, 218] on button "[PERSON_NAME]" at bounding box center [326, 218] width 90 height 25
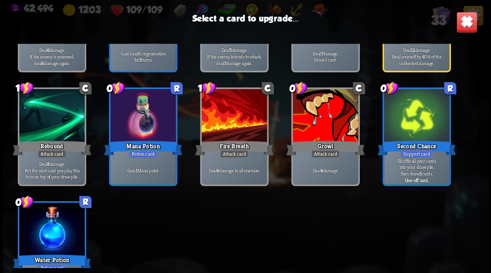
scroll to position [381, 0]
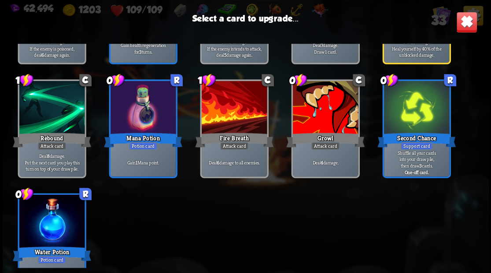
click at [331, 98] on div at bounding box center [324, 108] width 65 height 55
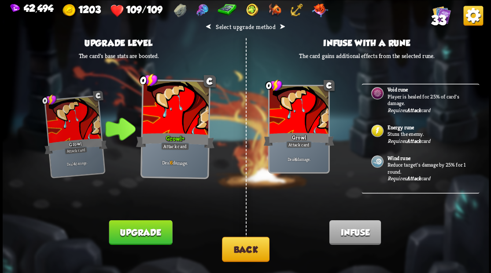
scroll to position [352, 0]
click at [400, 130] on p "Stuns the enemy." at bounding box center [428, 133] width 82 height 7
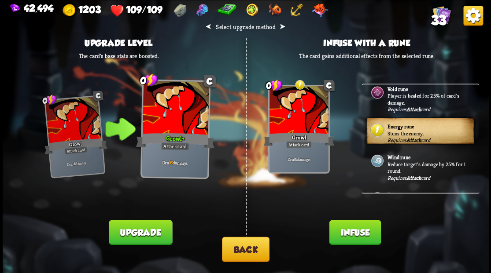
drag, startPoint x: 342, startPoint y: 239, endPoint x: 342, endPoint y: 222, distance: 16.7
click at [342, 237] on button "Infuse" at bounding box center [354, 232] width 51 height 25
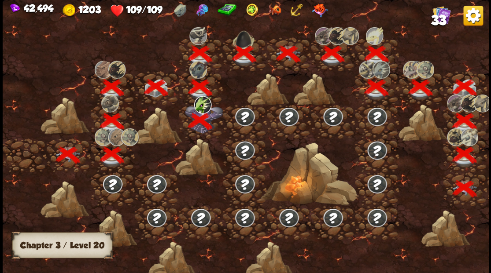
scroll to position [0, 134]
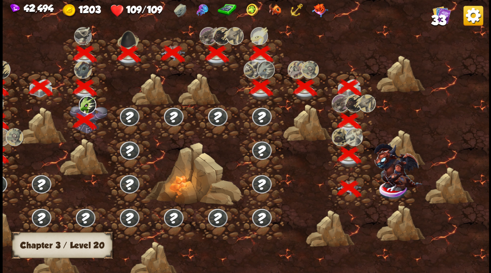
click at [394, 183] on img at bounding box center [397, 167] width 48 height 48
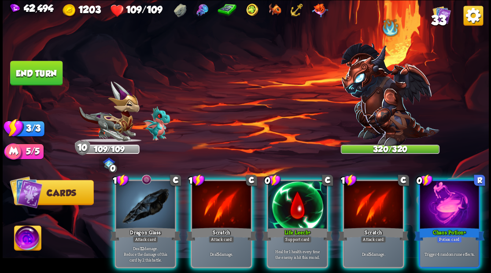
click at [371, 107] on img at bounding box center [389, 94] width 99 height 103
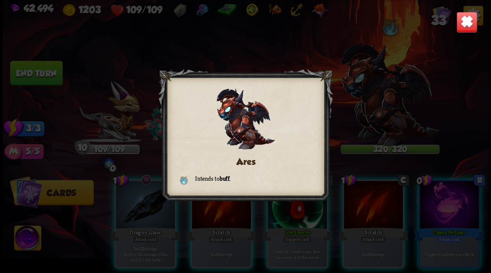
click at [462, 26] on img at bounding box center [466, 21] width 21 height 21
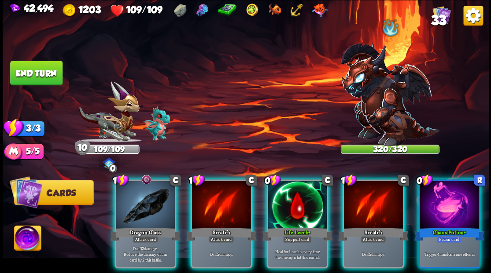
drag, startPoint x: 286, startPoint y: 201, endPoint x: 294, endPoint y: 192, distance: 11.8
click at [285, 201] on div at bounding box center [297, 206] width 59 height 50
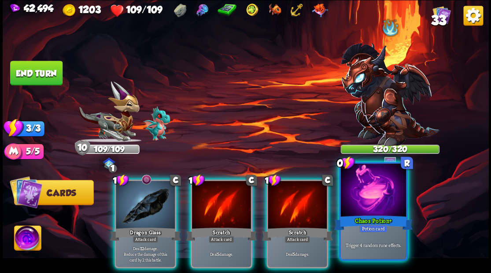
click at [370, 203] on div at bounding box center [372, 191] width 65 height 55
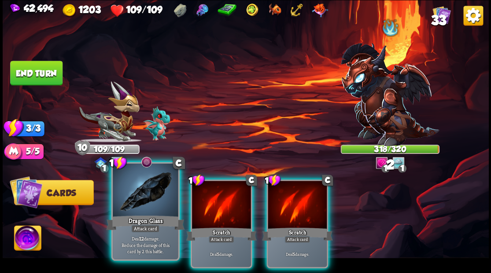
click at [148, 206] on div at bounding box center [145, 191] width 65 height 55
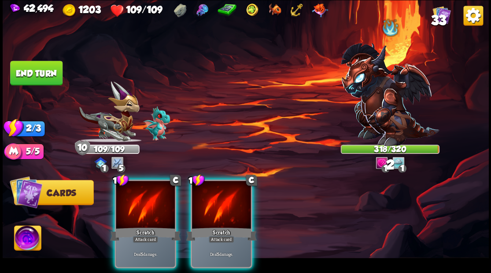
click at [148, 206] on div at bounding box center [145, 206] width 59 height 50
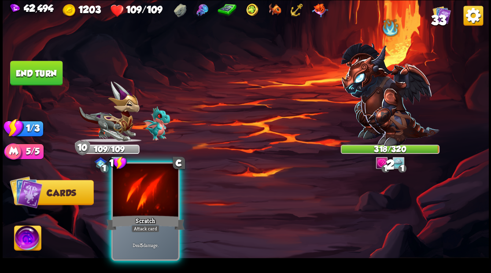
click at [148, 206] on div at bounding box center [145, 191] width 65 height 55
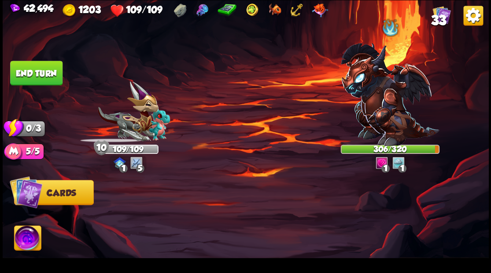
click at [25, 70] on button "End turn" at bounding box center [36, 73] width 52 height 25
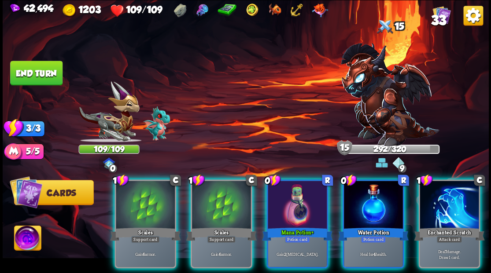
click at [26, 243] on img at bounding box center [27, 239] width 27 height 27
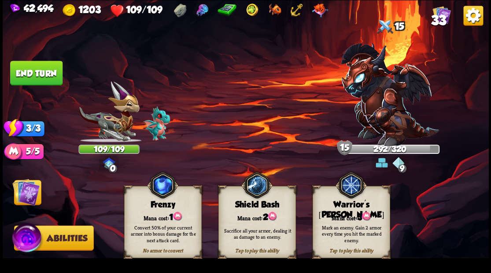
drag, startPoint x: 351, startPoint y: 225, endPoint x: 169, endPoint y: 203, distance: 182.7
click at [349, 223] on div "Mark an enemy. Gain 2 armor every time you hit the marked enemy." at bounding box center [350, 234] width 77 height 30
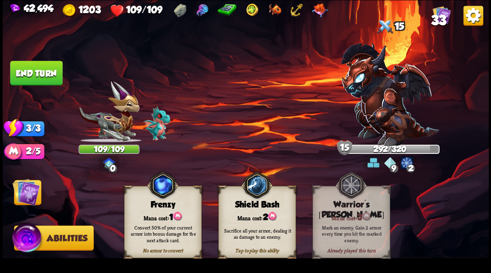
click at [36, 188] on img at bounding box center [25, 191] width 27 height 27
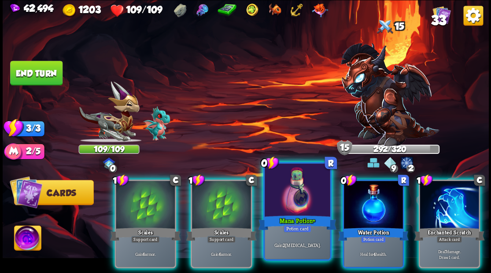
click at [284, 206] on div at bounding box center [297, 191] width 65 height 55
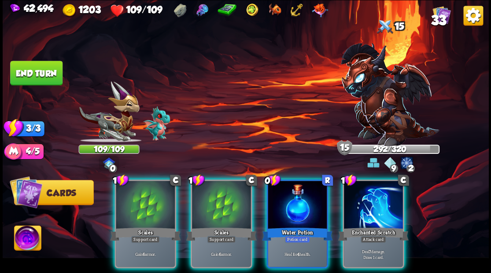
click at [284, 206] on div at bounding box center [297, 206] width 59 height 50
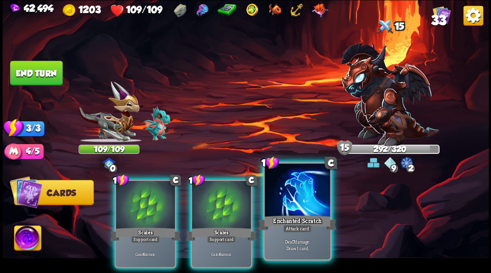
click at [284, 206] on div at bounding box center [297, 191] width 65 height 55
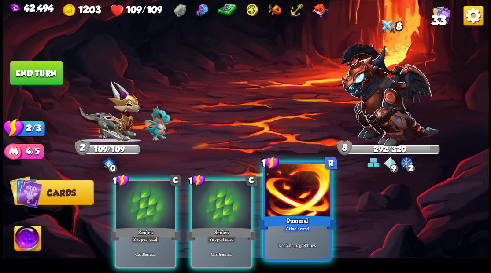
click at [280, 221] on div "Pummel" at bounding box center [297, 223] width 78 height 18
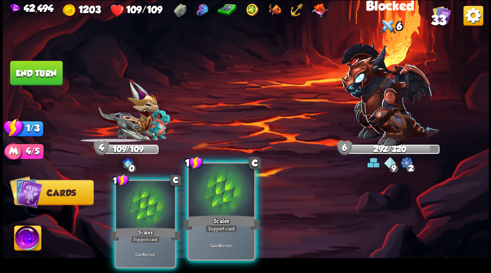
click at [233, 209] on div at bounding box center [220, 191] width 65 height 55
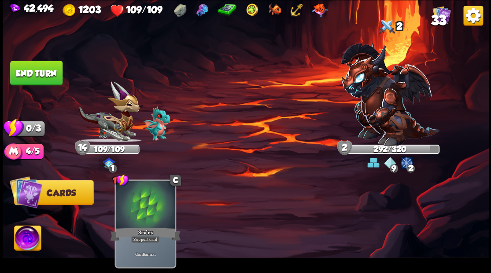
click at [34, 70] on button "End turn" at bounding box center [36, 73] width 52 height 25
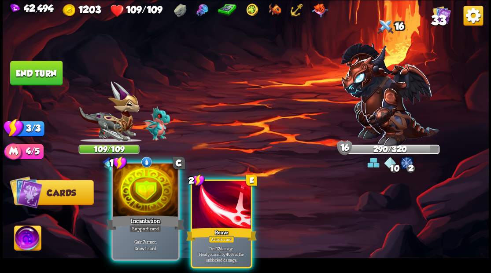
click at [148, 194] on div at bounding box center [145, 191] width 65 height 55
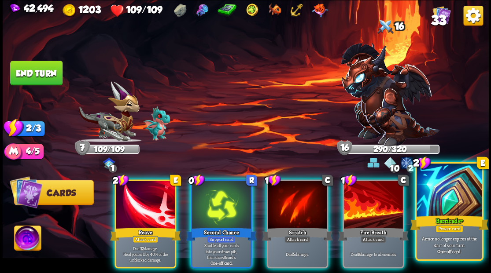
click at [427, 212] on div at bounding box center [448, 191] width 65 height 55
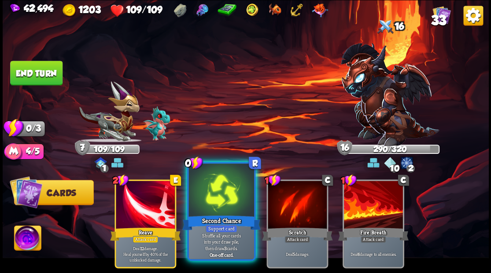
click at [213, 195] on div at bounding box center [220, 191] width 65 height 55
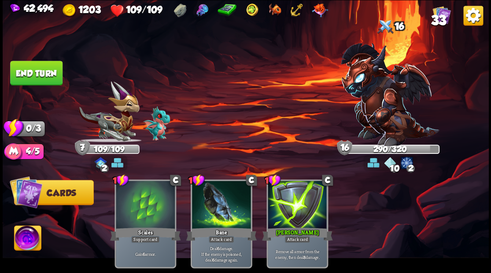
click at [18, 60] on img at bounding box center [246, 136] width 486 height 273
click at [29, 79] on button "End turn" at bounding box center [36, 73] width 52 height 25
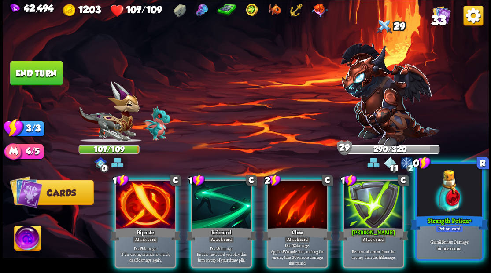
click at [463, 212] on div at bounding box center [448, 191] width 65 height 55
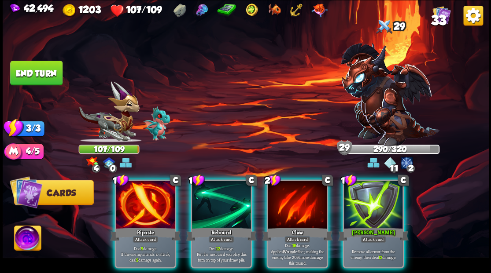
click at [365, 202] on div at bounding box center [373, 206] width 59 height 50
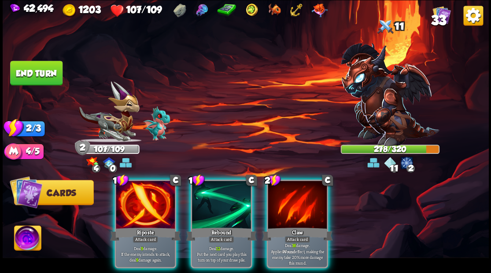
click at [26, 239] on img at bounding box center [27, 239] width 27 height 27
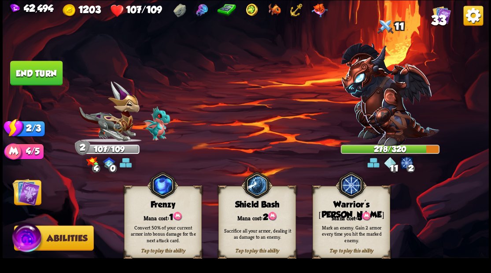
drag, startPoint x: 346, startPoint y: 217, endPoint x: 305, endPoint y: 208, distance: 42.4
click at [347, 217] on div "Mana cost: 3" at bounding box center [350, 216] width 77 height 11
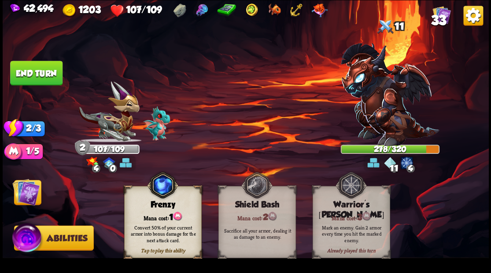
click at [26, 192] on img at bounding box center [25, 191] width 27 height 27
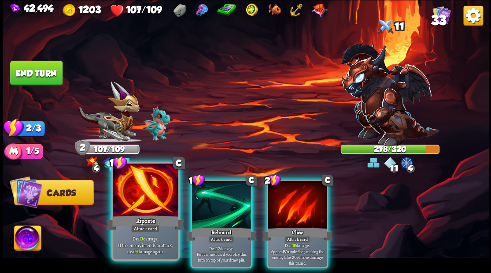
click at [147, 204] on div at bounding box center [145, 191] width 65 height 55
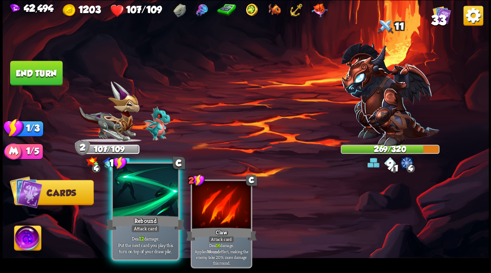
click at [145, 203] on div at bounding box center [145, 191] width 65 height 55
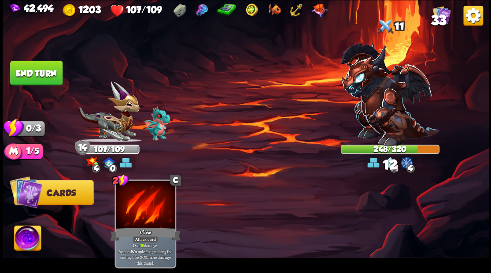
click at [35, 77] on button "End turn" at bounding box center [36, 73] width 52 height 25
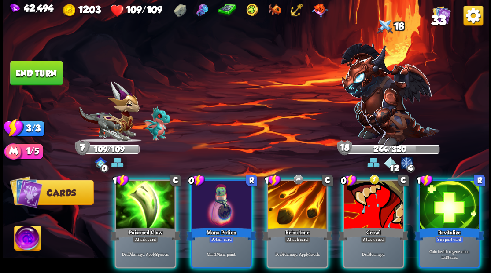
click at [217, 201] on div at bounding box center [221, 206] width 59 height 50
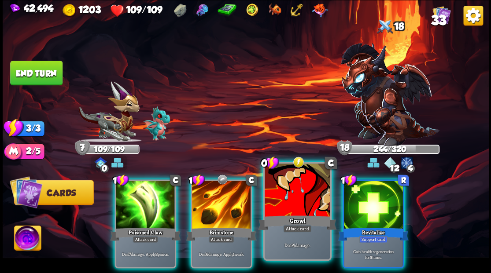
click at [304, 203] on div at bounding box center [297, 191] width 65 height 55
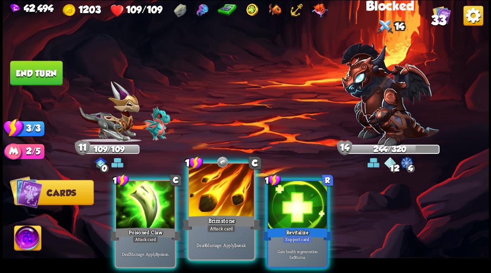
click at [228, 202] on div at bounding box center [220, 191] width 65 height 55
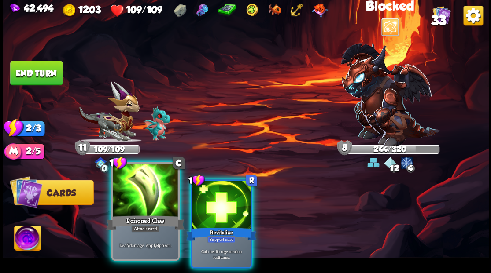
click at [145, 193] on div at bounding box center [145, 191] width 65 height 55
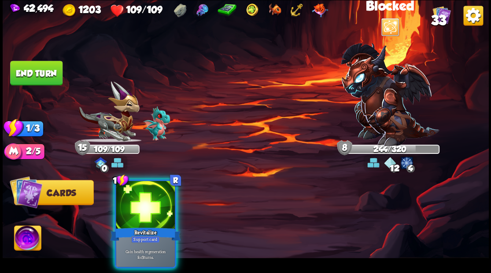
click at [147, 193] on div at bounding box center [145, 206] width 59 height 50
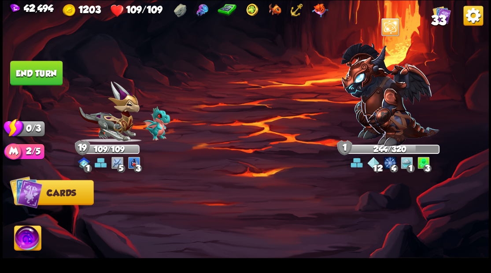
click at [386, 110] on img at bounding box center [389, 94] width 99 height 103
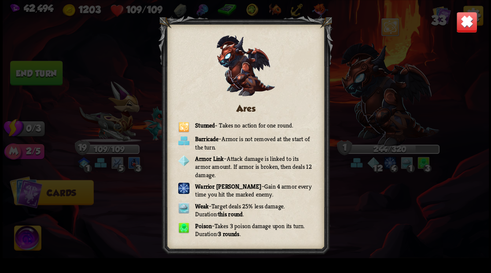
click at [462, 26] on img at bounding box center [466, 21] width 21 height 21
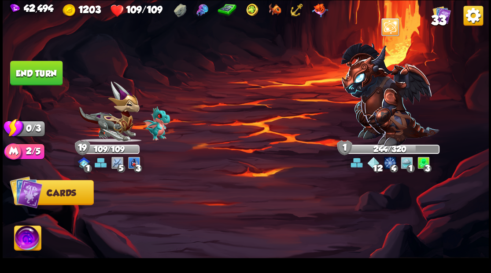
drag, startPoint x: 37, startPoint y: 74, endPoint x: 145, endPoint y: 91, distance: 110.1
click at [37, 74] on button "End turn" at bounding box center [36, 73] width 52 height 25
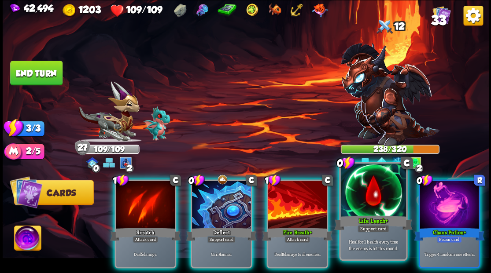
click at [361, 205] on div at bounding box center [372, 191] width 65 height 55
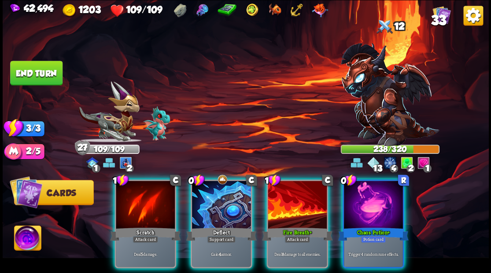
click at [375, 190] on div at bounding box center [373, 206] width 59 height 50
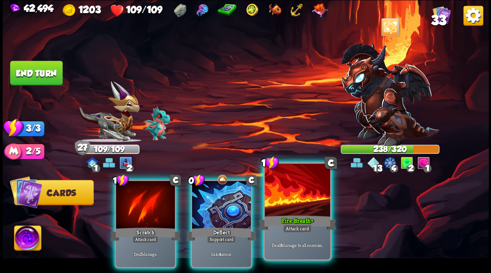
click at [281, 194] on div at bounding box center [297, 191] width 65 height 55
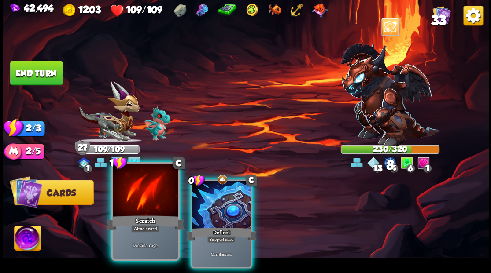
click at [145, 204] on div at bounding box center [145, 191] width 65 height 55
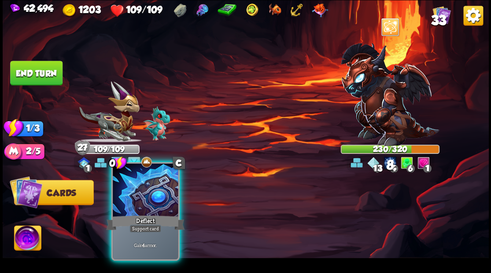
click at [160, 206] on div at bounding box center [145, 191] width 65 height 55
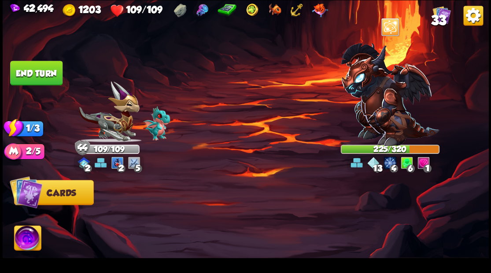
click at [26, 70] on button "End turn" at bounding box center [36, 73] width 52 height 25
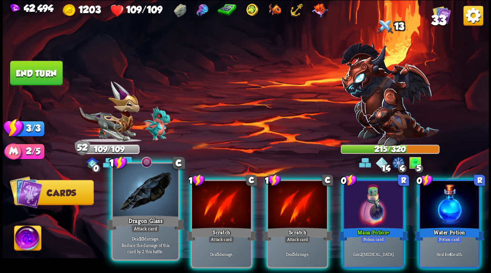
click at [148, 201] on div at bounding box center [145, 191] width 65 height 55
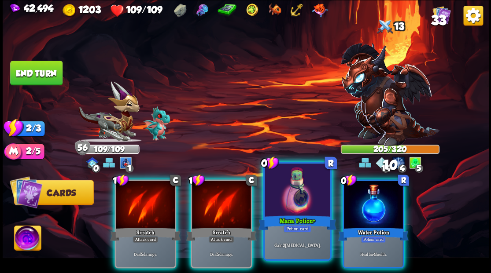
click at [311, 199] on div at bounding box center [297, 191] width 65 height 55
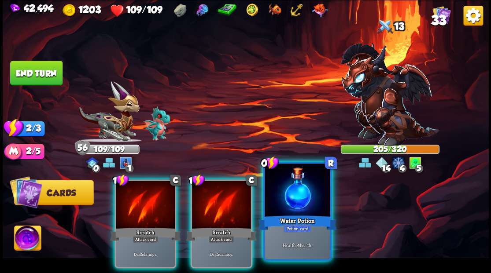
click at [327, 202] on div at bounding box center [297, 191] width 65 height 55
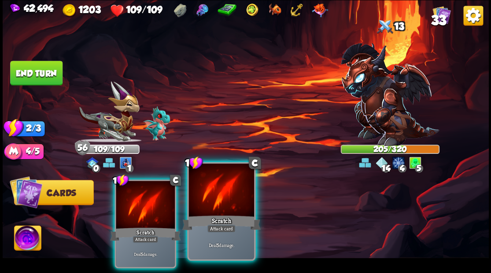
click at [234, 203] on div at bounding box center [220, 191] width 65 height 55
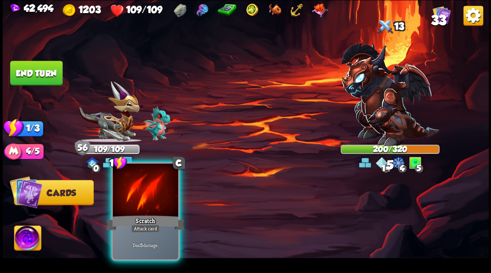
click at [158, 198] on div at bounding box center [145, 191] width 65 height 55
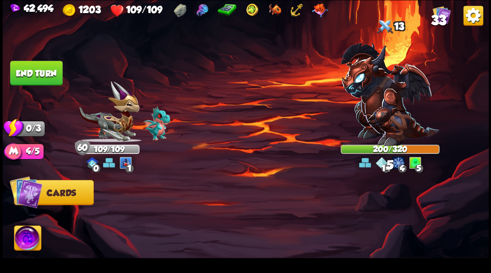
drag, startPoint x: 54, startPoint y: 71, endPoint x: 59, endPoint y: 74, distance: 5.5
click at [54, 71] on button "End turn" at bounding box center [36, 73] width 52 height 25
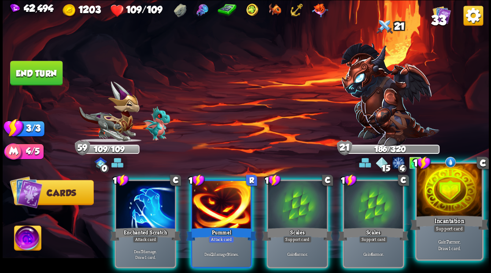
click at [453, 195] on div at bounding box center [448, 191] width 65 height 55
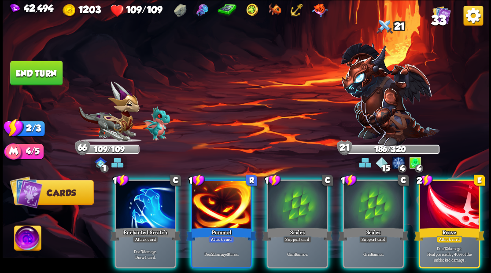
click at [464, 203] on div at bounding box center [448, 206] width 59 height 50
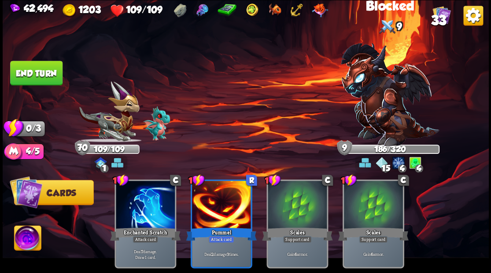
click at [46, 79] on button "End turn" at bounding box center [36, 73] width 52 height 25
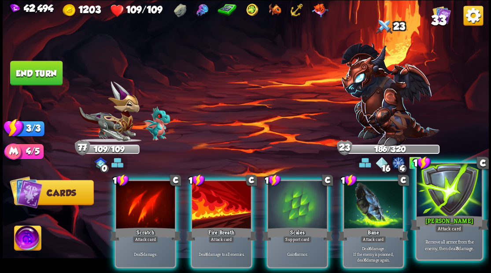
click at [468, 199] on div at bounding box center [448, 191] width 65 height 55
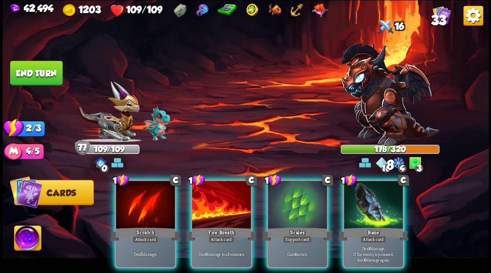
drag, startPoint x: 360, startPoint y: 212, endPoint x: 336, endPoint y: 216, distance: 24.5
click at [360, 212] on div at bounding box center [373, 206] width 59 height 50
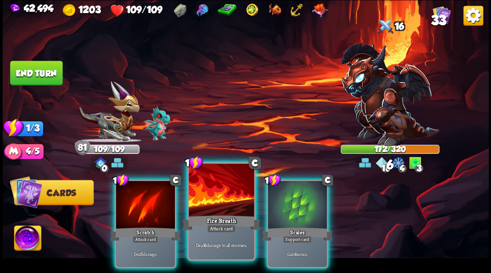
click at [224, 202] on div at bounding box center [220, 191] width 65 height 55
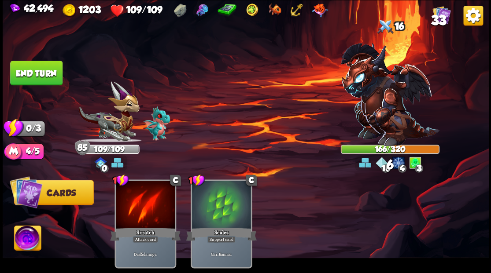
click at [22, 67] on button "End turn" at bounding box center [36, 73] width 52 height 25
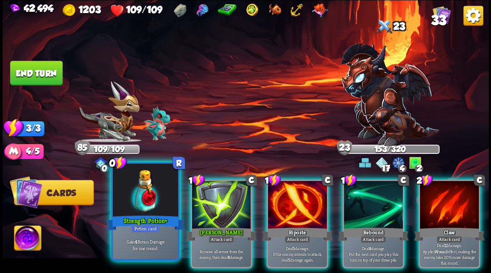
click at [150, 201] on div at bounding box center [145, 191] width 65 height 55
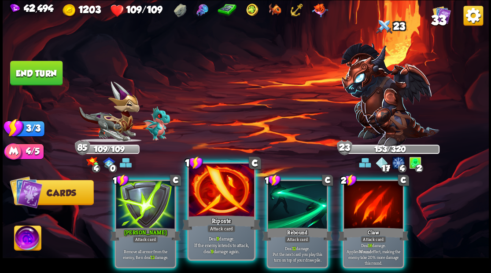
click at [209, 200] on div at bounding box center [220, 191] width 65 height 55
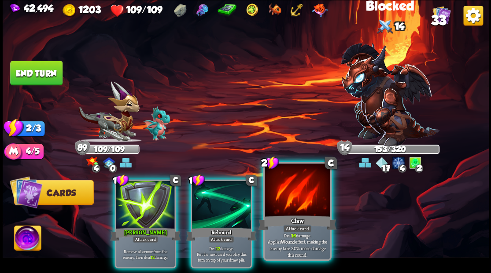
click at [291, 204] on div at bounding box center [297, 191] width 65 height 55
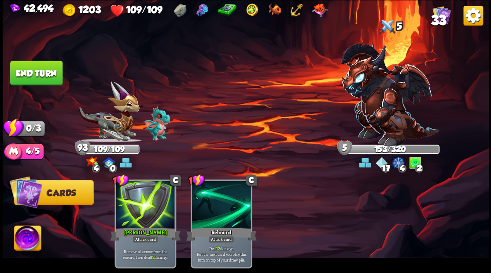
click at [55, 68] on button "End turn" at bounding box center [36, 73] width 53 height 25
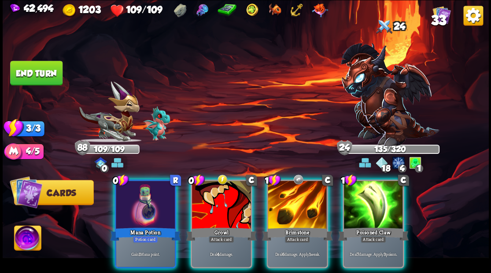
click at [139, 191] on div at bounding box center [145, 206] width 59 height 50
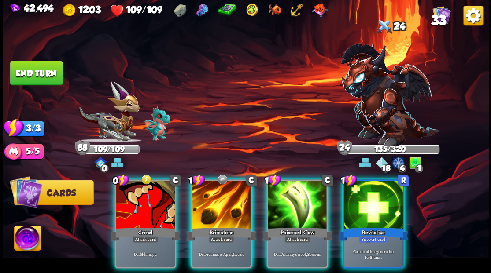
click at [139, 191] on div at bounding box center [145, 206] width 59 height 50
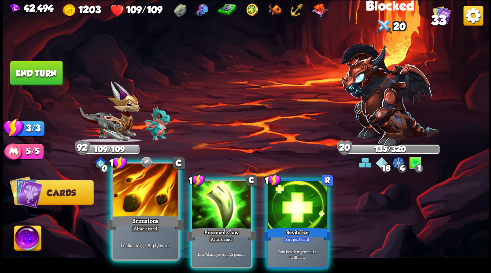
click at [137, 195] on div at bounding box center [145, 191] width 65 height 55
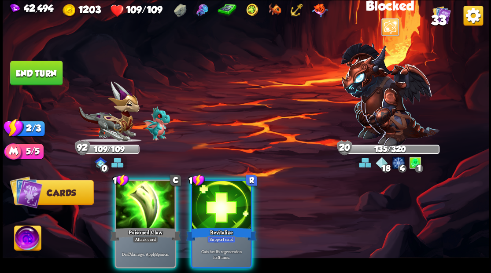
drag, startPoint x: 137, startPoint y: 195, endPoint x: 137, endPoint y: 190, distance: 5.3
click at [137, 195] on div at bounding box center [145, 206] width 59 height 50
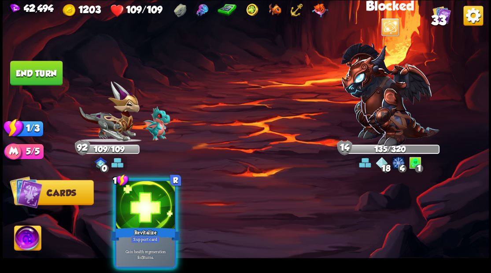
drag, startPoint x: 50, startPoint y: 75, endPoint x: 266, endPoint y: 140, distance: 225.3
click at [69, 81] on div "Select an enemy to attack... You don't have enough stamina to play that card...…" at bounding box center [246, 136] width 486 height 273
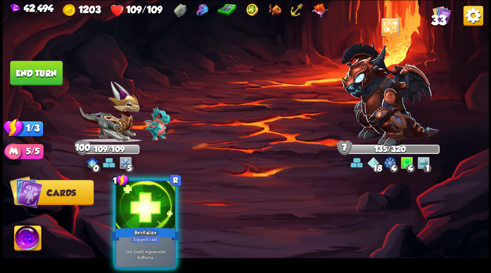
drag, startPoint x: 143, startPoint y: 202, endPoint x: 139, endPoint y: 198, distance: 5.6
click at [142, 202] on div at bounding box center [145, 206] width 59 height 50
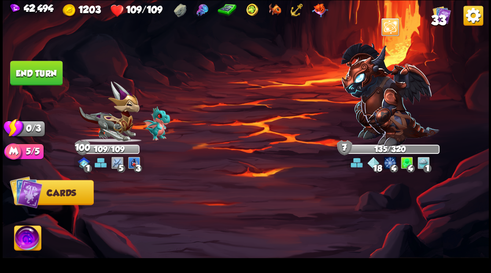
click at [60, 84] on button "End turn" at bounding box center [36, 73] width 52 height 25
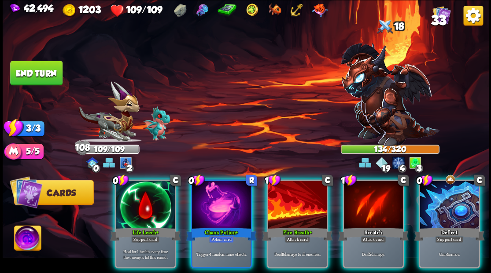
drag, startPoint x: 161, startPoint y: 195, endPoint x: 151, endPoint y: 189, distance: 11.0
click at [152, 190] on div at bounding box center [145, 206] width 59 height 50
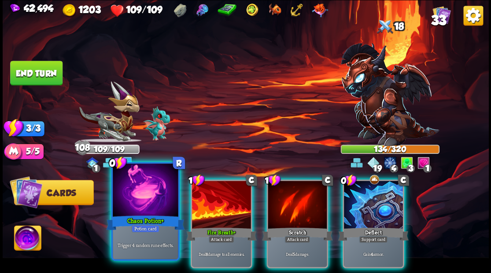
click at [130, 212] on div at bounding box center [145, 191] width 65 height 55
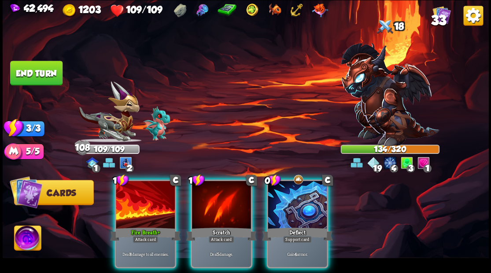
click at [130, 212] on div at bounding box center [145, 206] width 59 height 50
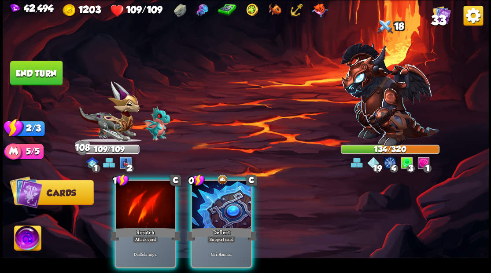
click at [130, 212] on div at bounding box center [145, 206] width 59 height 50
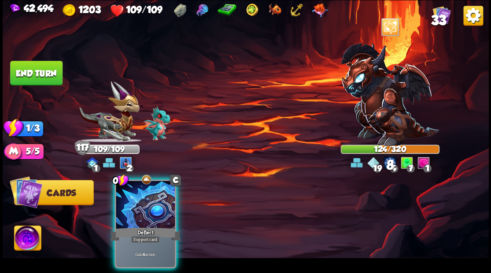
click at [130, 213] on div at bounding box center [145, 206] width 59 height 50
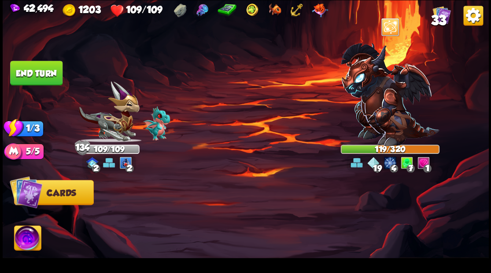
drag, startPoint x: 22, startPoint y: 71, endPoint x: 143, endPoint y: 149, distance: 143.3
click at [23, 72] on button "End turn" at bounding box center [36, 73] width 52 height 25
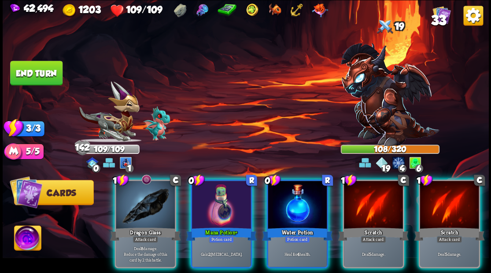
click at [132, 191] on div at bounding box center [145, 206] width 59 height 50
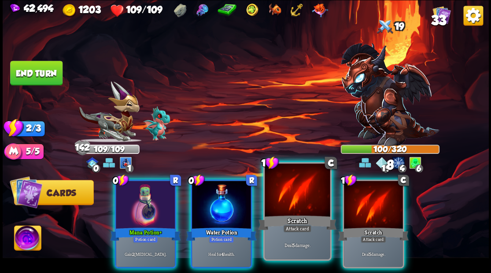
click at [287, 193] on div at bounding box center [297, 191] width 65 height 55
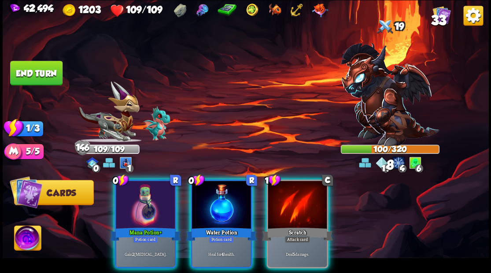
click at [287, 193] on div at bounding box center [297, 206] width 59 height 50
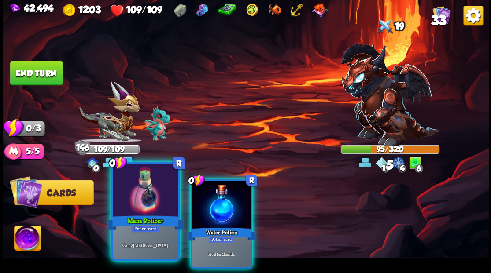
click at [140, 200] on div at bounding box center [145, 191] width 65 height 55
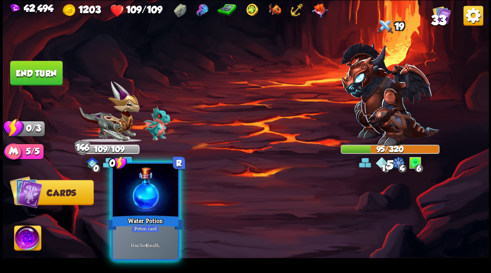
click at [143, 201] on div at bounding box center [145, 191] width 65 height 55
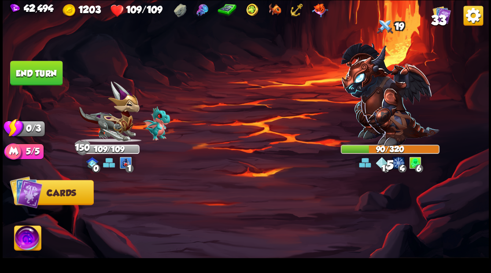
click at [35, 70] on button "End turn" at bounding box center [36, 73] width 52 height 25
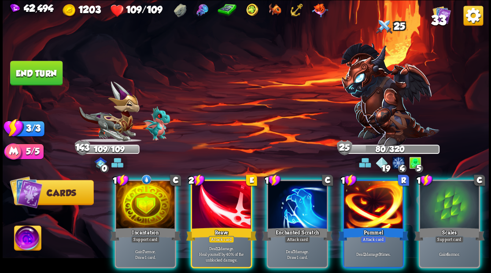
drag, startPoint x: 141, startPoint y: 195, endPoint x: 151, endPoint y: 180, distance: 17.3
click at [144, 190] on div at bounding box center [145, 206] width 59 height 50
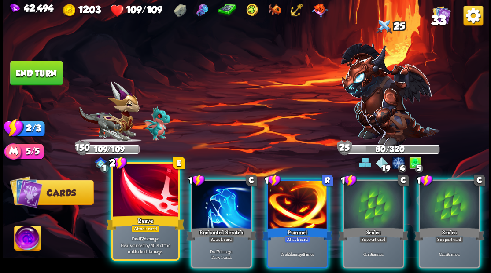
click at [147, 203] on div at bounding box center [145, 191] width 65 height 55
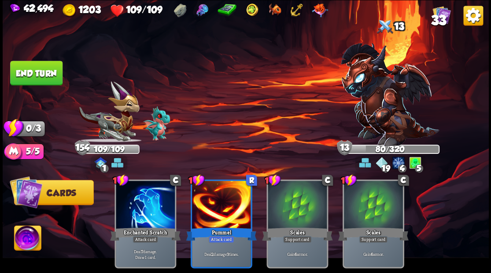
drag, startPoint x: 37, startPoint y: 73, endPoint x: 131, endPoint y: 26, distance: 105.9
click at [37, 72] on button "End turn" at bounding box center [36, 73] width 52 height 25
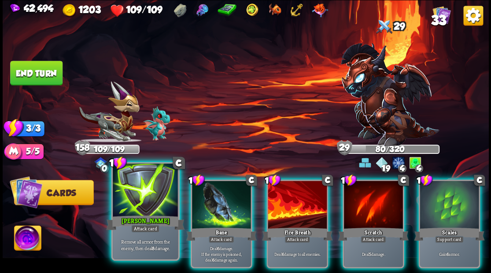
click at [139, 195] on div at bounding box center [145, 191] width 65 height 55
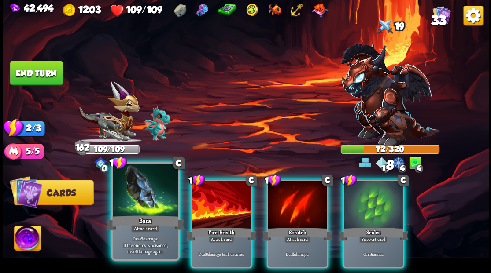
click at [138, 191] on div at bounding box center [145, 191] width 65 height 55
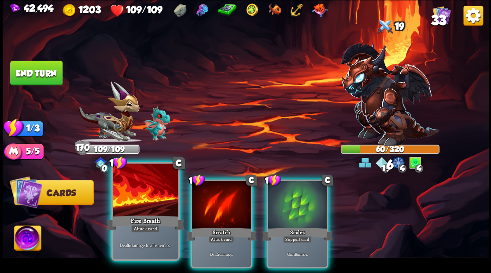
click at [138, 191] on div at bounding box center [145, 191] width 65 height 55
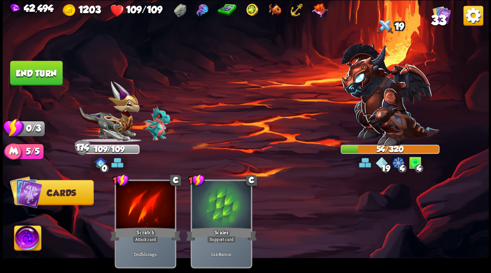
click at [25, 73] on button "End turn" at bounding box center [36, 73] width 52 height 25
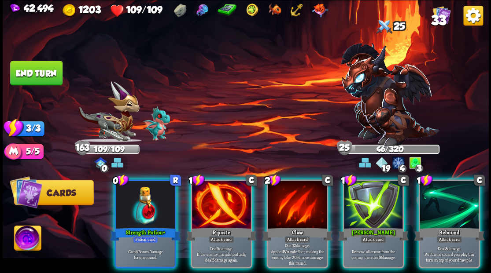
click at [154, 209] on div at bounding box center [145, 206] width 59 height 50
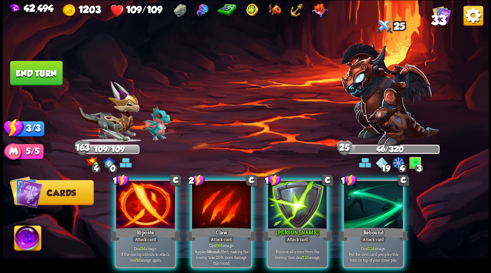
click at [320, 206] on div at bounding box center [297, 206] width 59 height 50
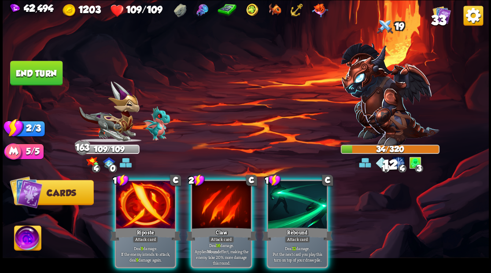
click at [144, 198] on div at bounding box center [145, 206] width 59 height 50
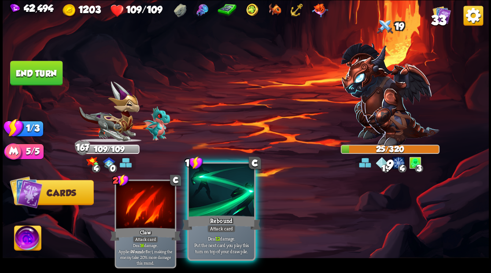
click at [210, 205] on div at bounding box center [220, 191] width 65 height 55
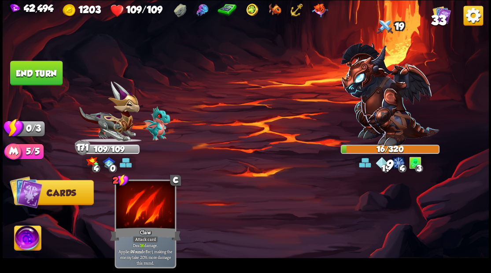
click at [41, 77] on button "End turn" at bounding box center [36, 73] width 52 height 25
